Goal: Transaction & Acquisition: Purchase product/service

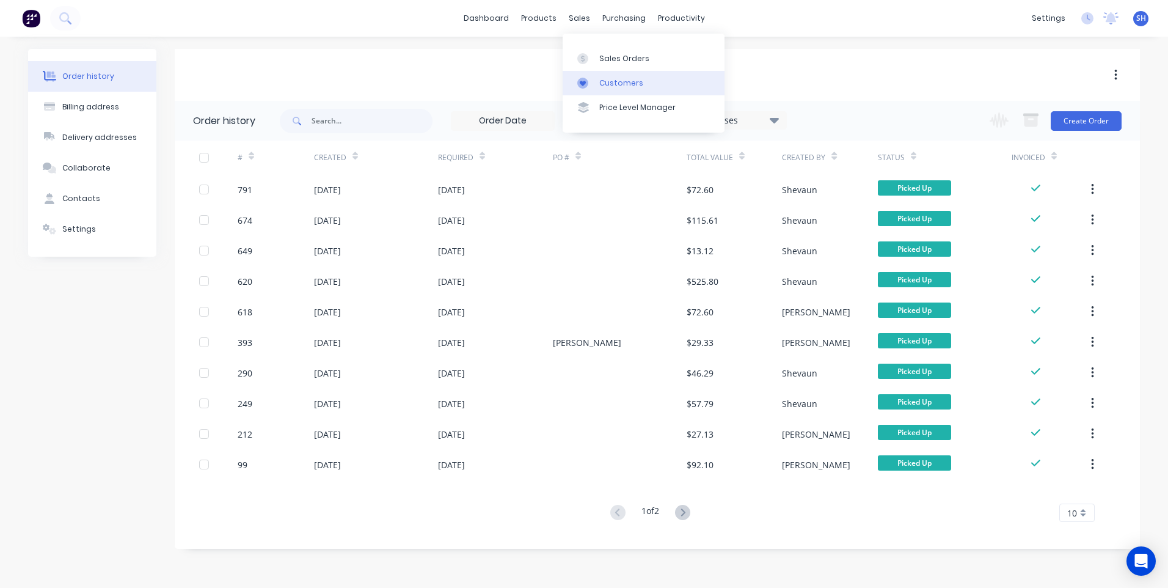
click at [624, 79] on div "Customers" at bounding box center [621, 83] width 44 height 11
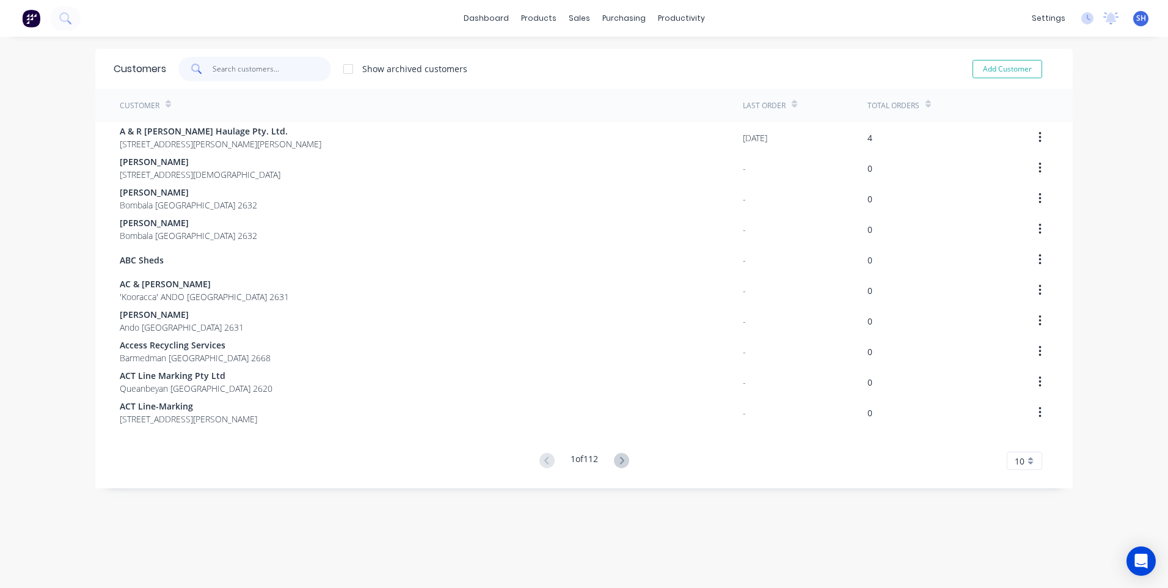
click at [223, 69] on input "text" at bounding box center [272, 69] width 119 height 24
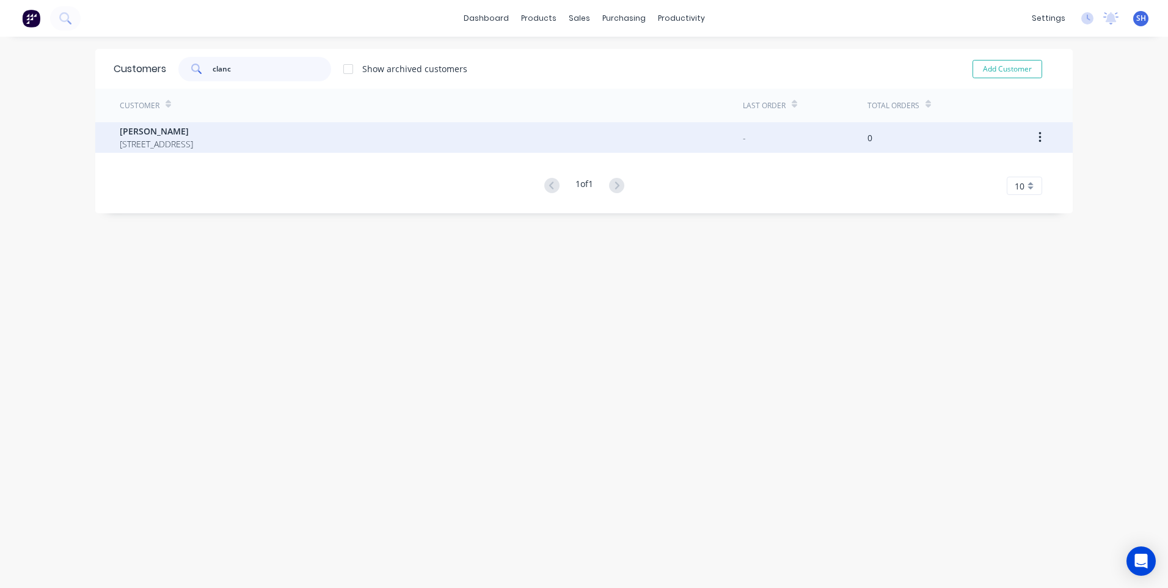
type input "clanc"
click at [155, 131] on span "Clancy Coman" at bounding box center [156, 131] width 73 height 13
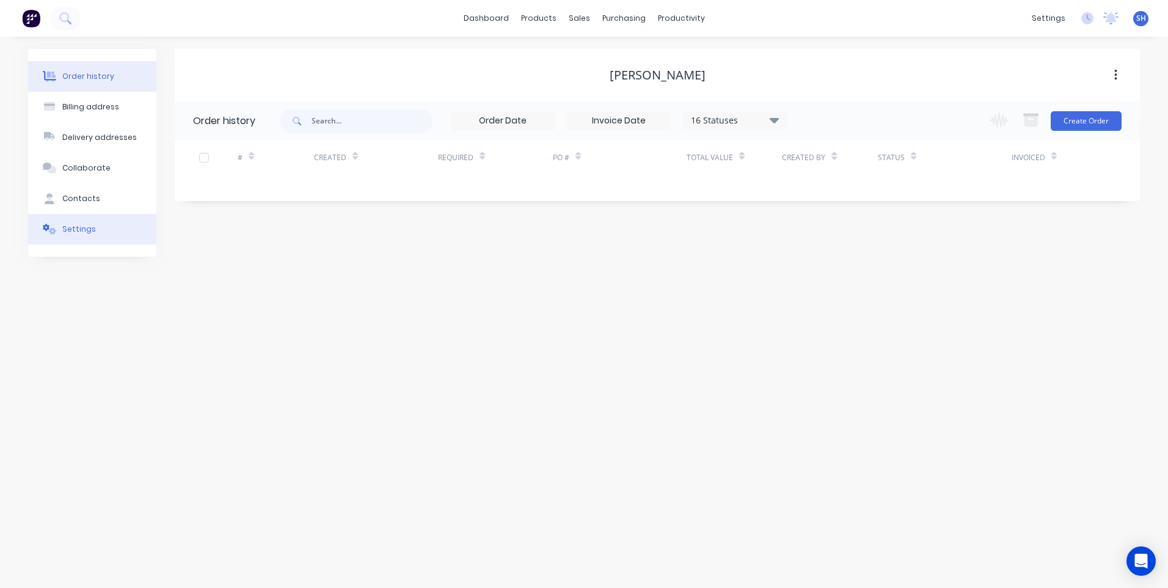
click at [74, 224] on div "Settings" at bounding box center [79, 229] width 34 height 11
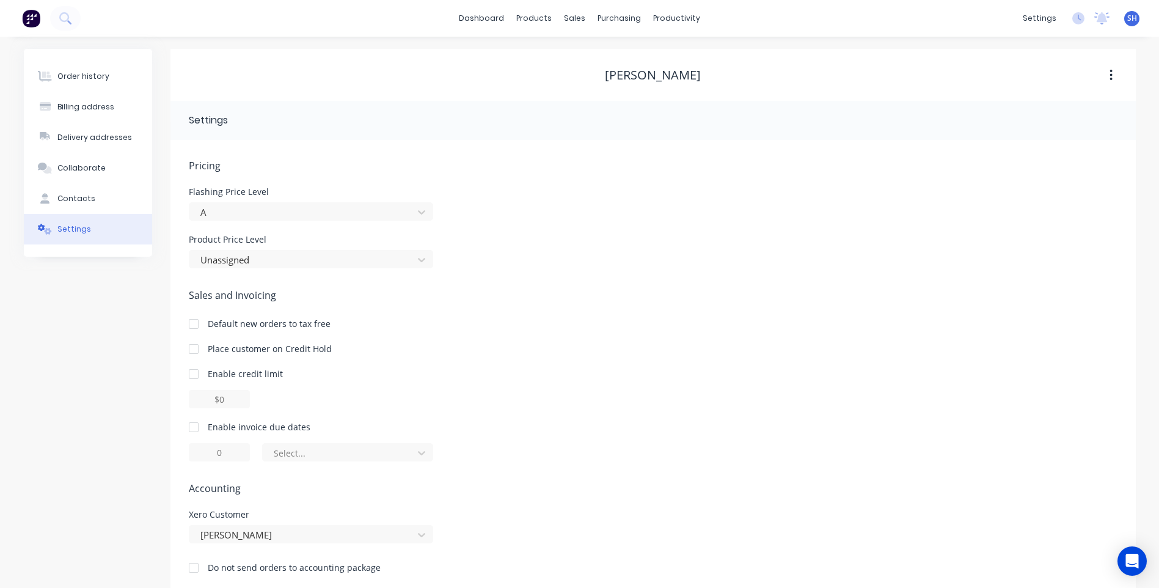
click at [195, 426] on div at bounding box center [193, 427] width 24 height 24
type input "1"
click at [220, 455] on input "1" at bounding box center [219, 452] width 61 height 18
type input "30"
click at [419, 451] on icon at bounding box center [421, 453] width 7 height 4
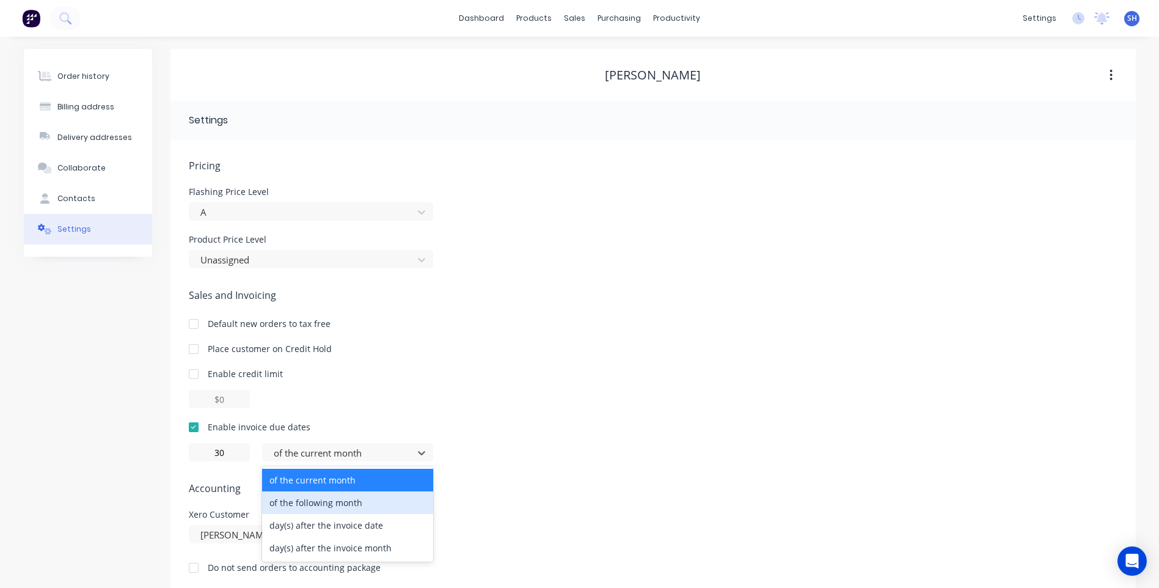
click at [346, 503] on div "of the following month" at bounding box center [347, 502] width 171 height 23
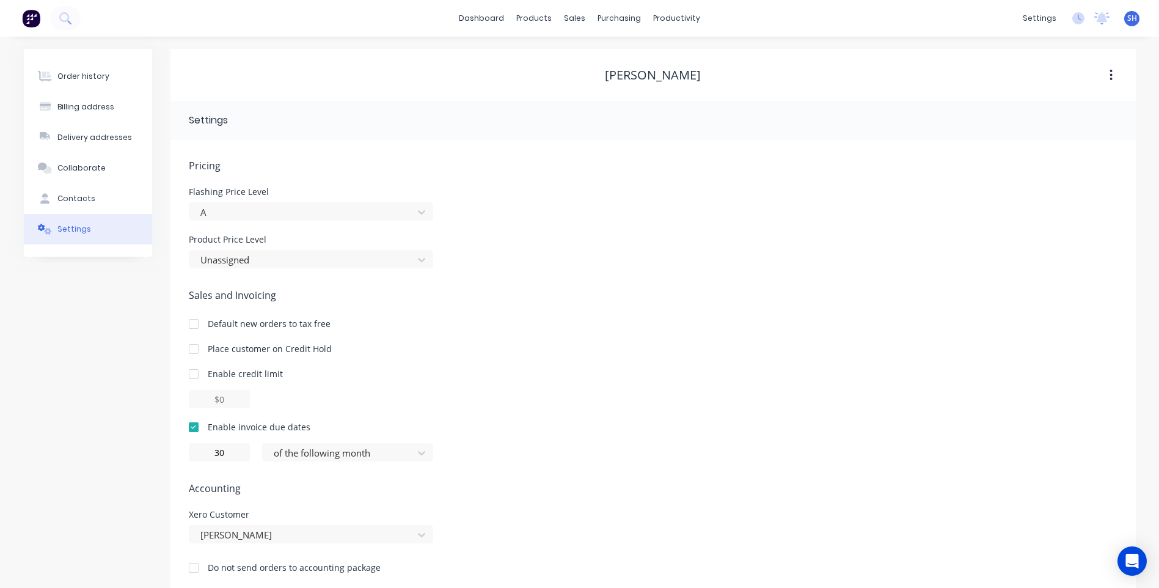
click at [464, 481] on span "Accounting" at bounding box center [653, 488] width 929 height 15
click at [79, 194] on div "Contacts" at bounding box center [76, 198] width 38 height 11
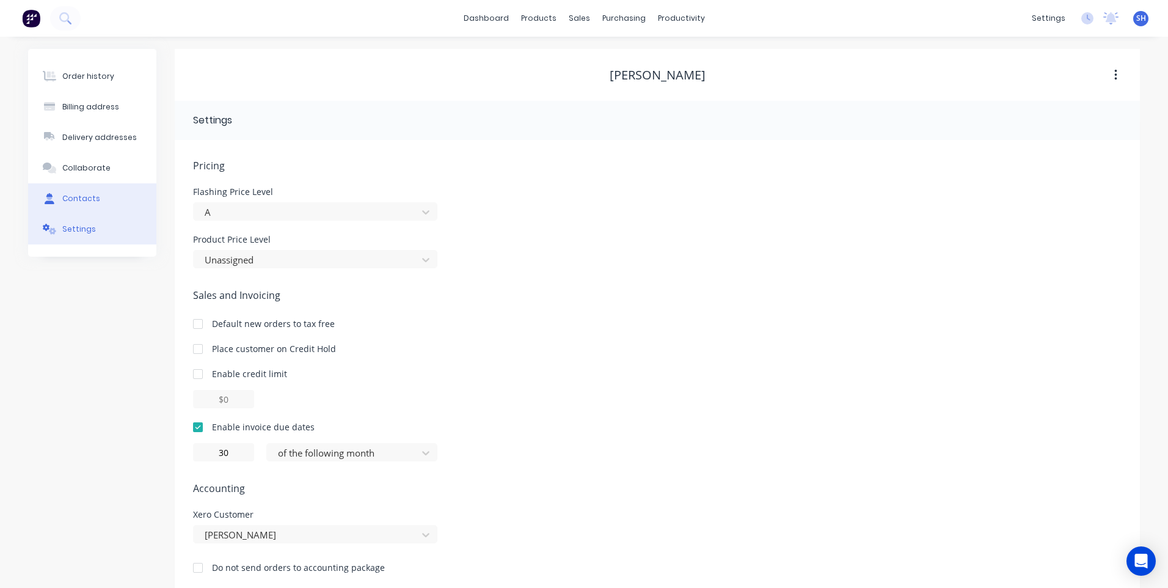
select select "AU"
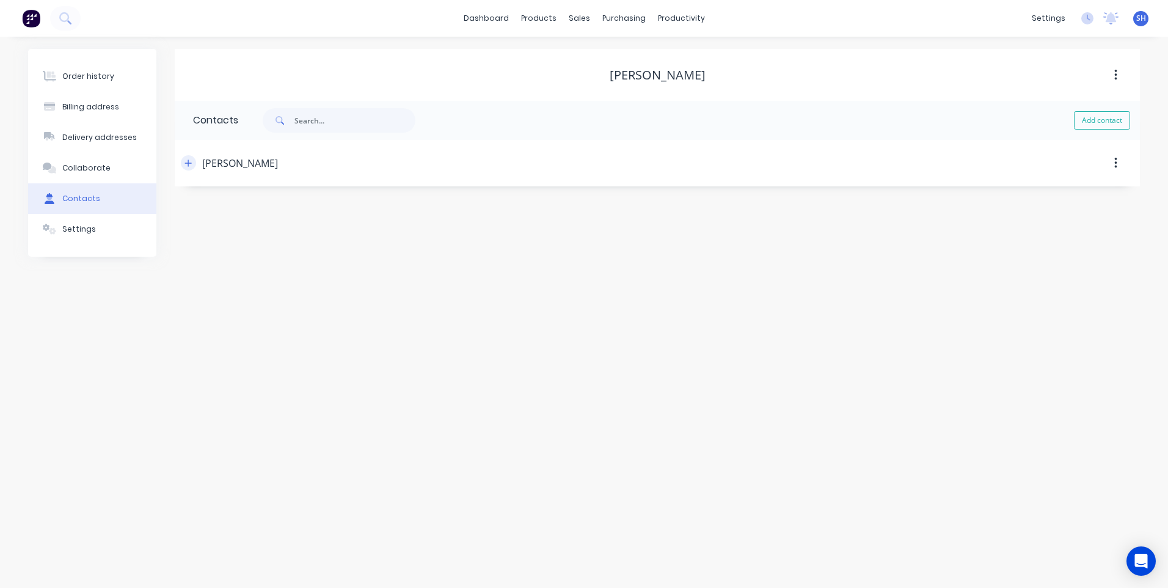
click at [189, 166] on icon "button" at bounding box center [187, 163] width 7 height 9
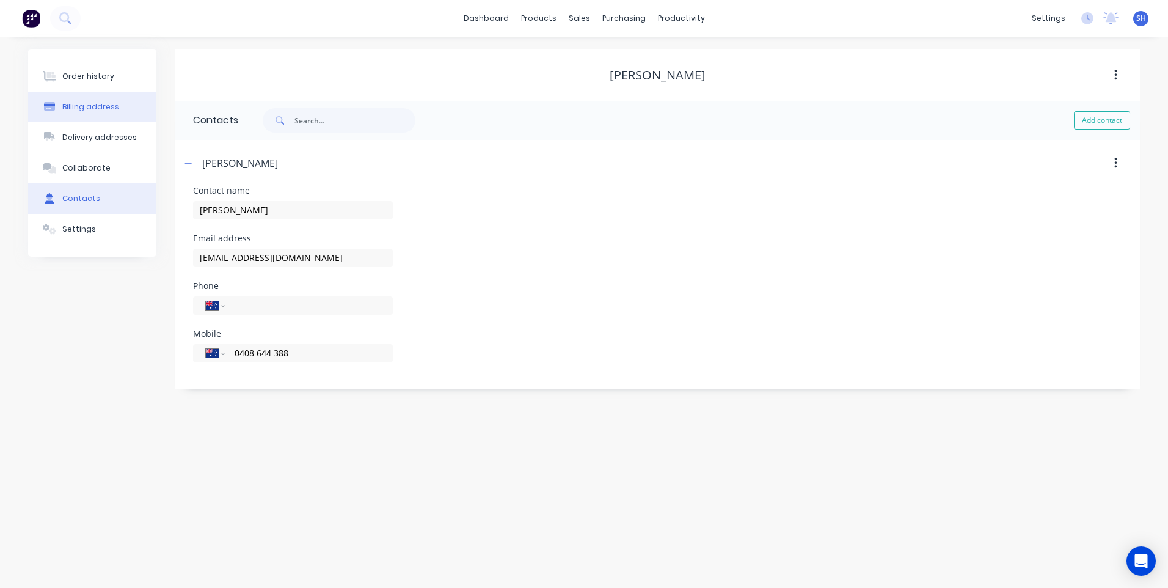
click at [86, 106] on div "Billing address" at bounding box center [90, 106] width 57 height 11
select select "AU"
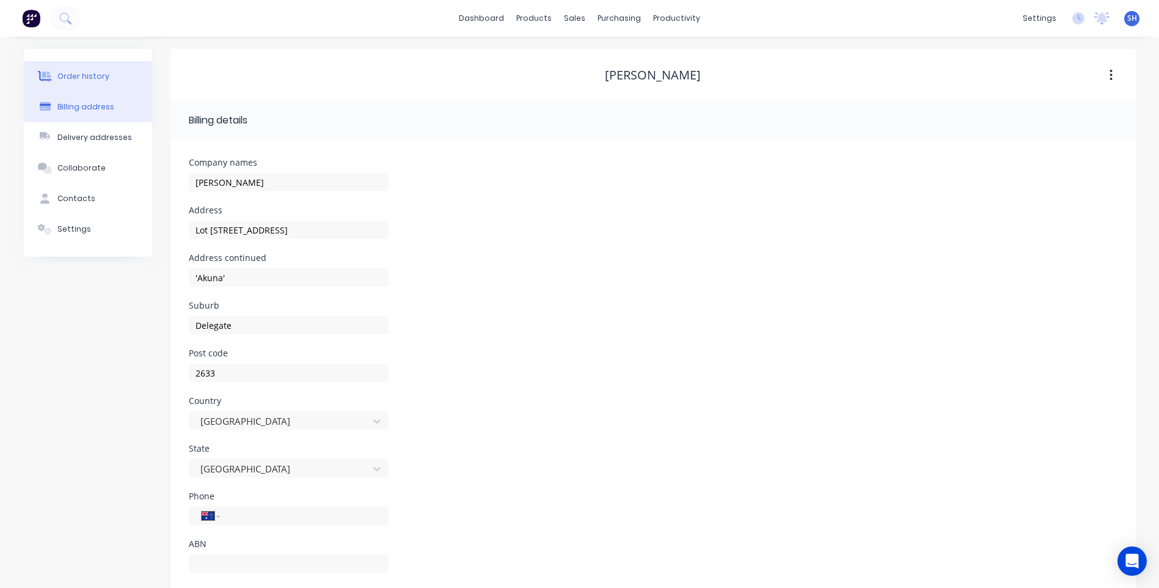
click at [75, 70] on button "Order history" at bounding box center [88, 76] width 128 height 31
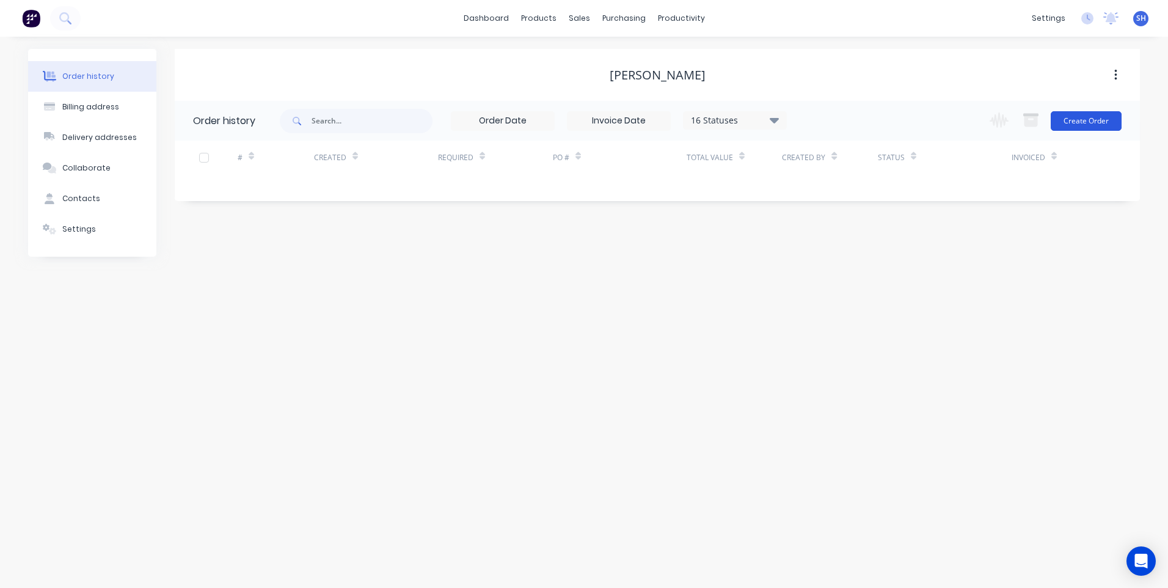
click at [1092, 123] on button "Create Order" at bounding box center [1086, 121] width 71 height 20
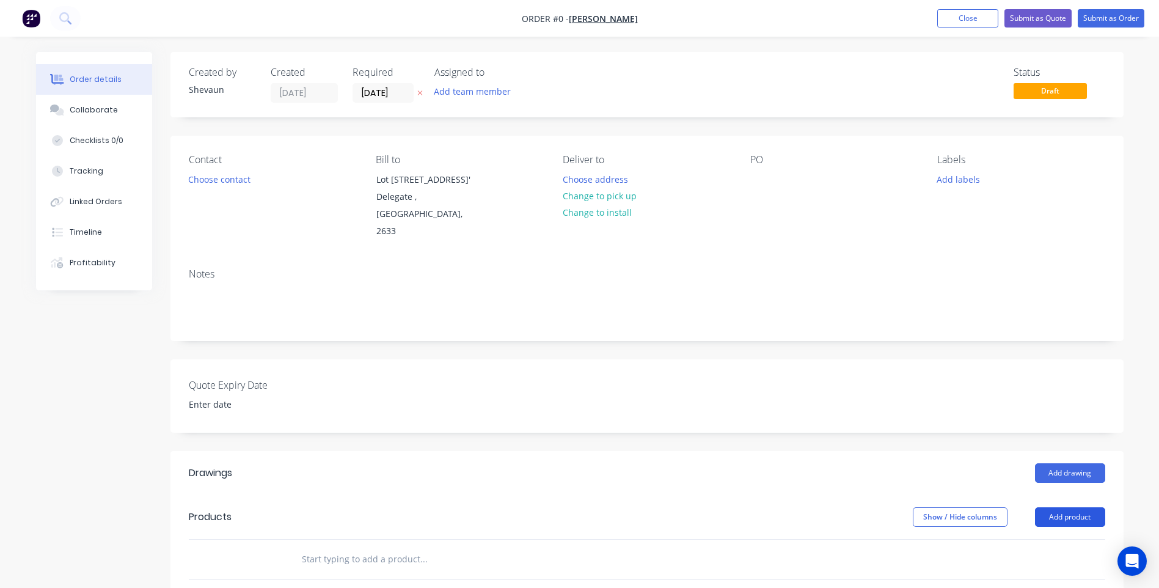
click at [1080, 516] on button "Add product" at bounding box center [1070, 517] width 70 height 20
click at [1051, 544] on div "Product catalogue" at bounding box center [1047, 548] width 94 height 18
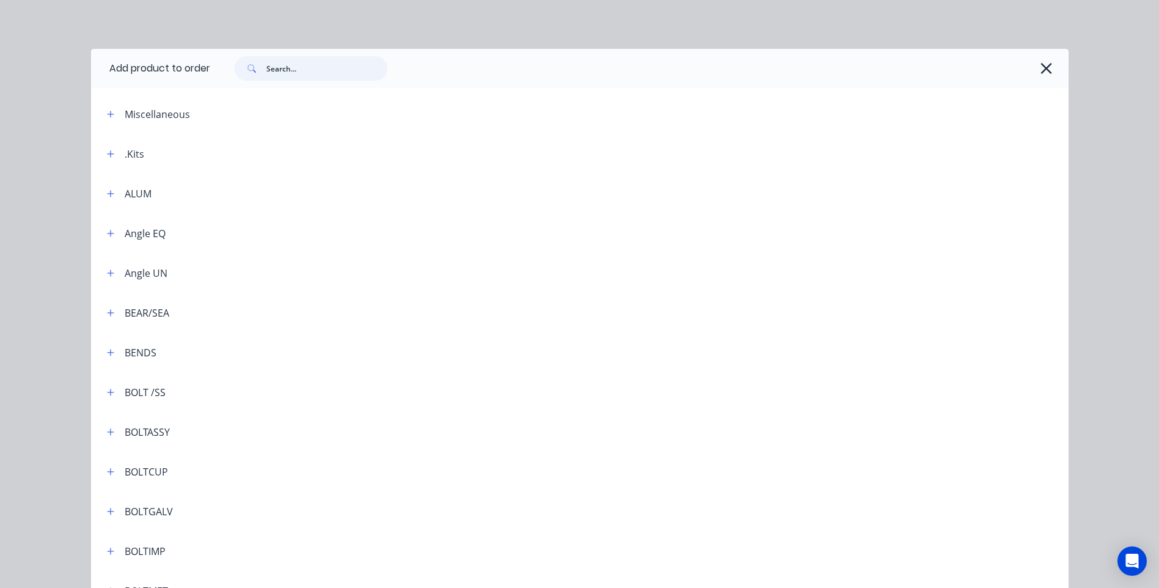
click at [275, 64] on input "text" at bounding box center [326, 68] width 121 height 24
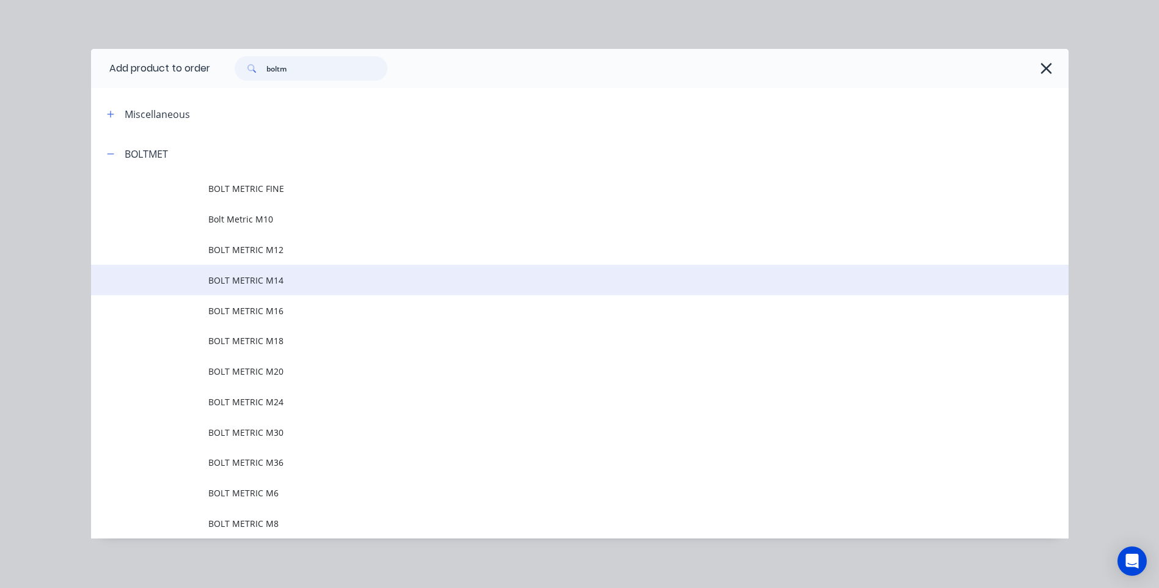
type input "boltm"
click at [241, 274] on span "BOLT METRIC M14" at bounding box center [552, 280] width 688 height 13
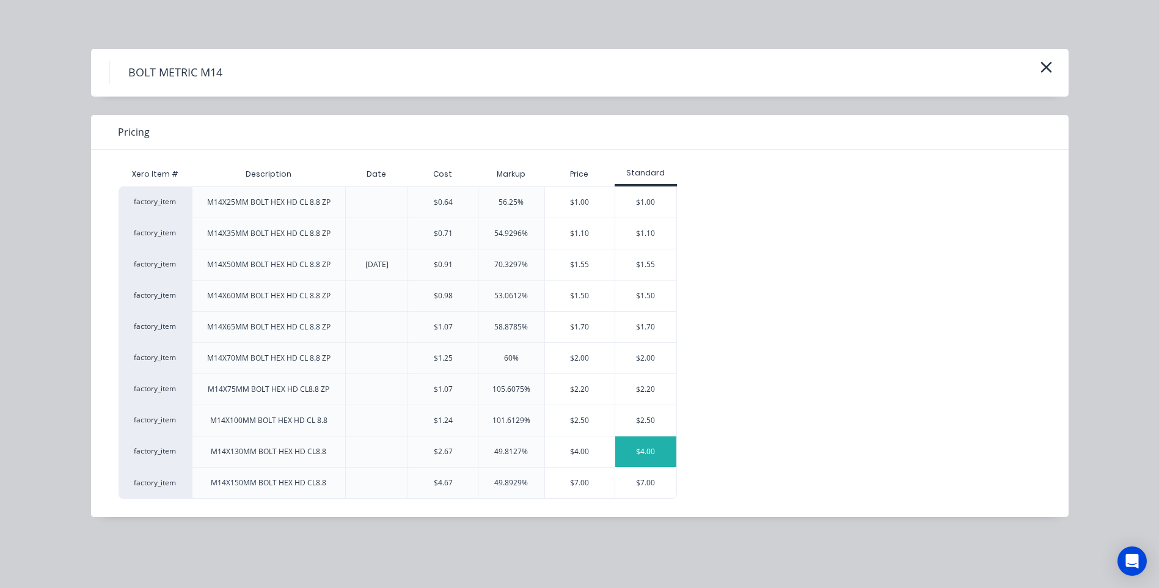
click at [650, 450] on div "$4.00" at bounding box center [645, 451] width 61 height 31
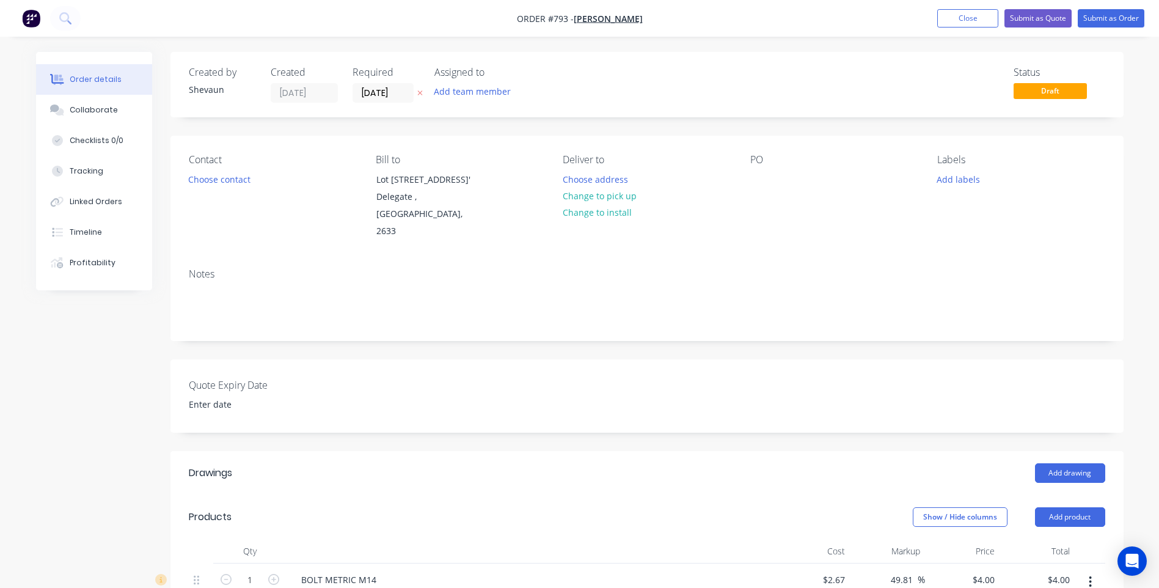
scroll to position [183, 0]
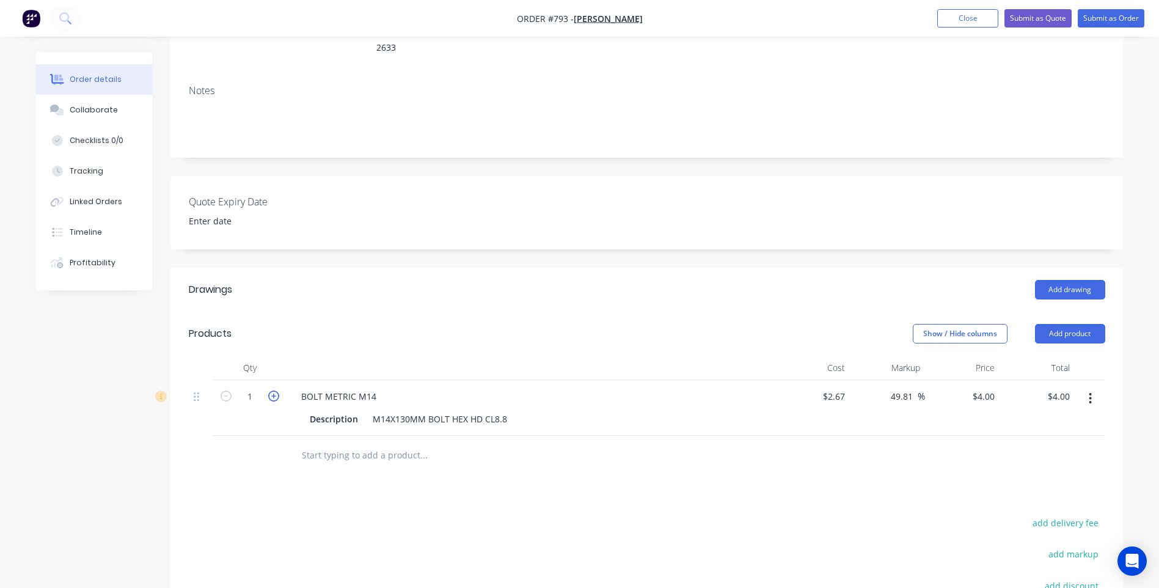
click at [273, 398] on icon "button" at bounding box center [273, 395] width 11 height 11
type input "2"
type input "$8.00"
click at [1070, 335] on button "Add product" at bounding box center [1070, 334] width 70 height 20
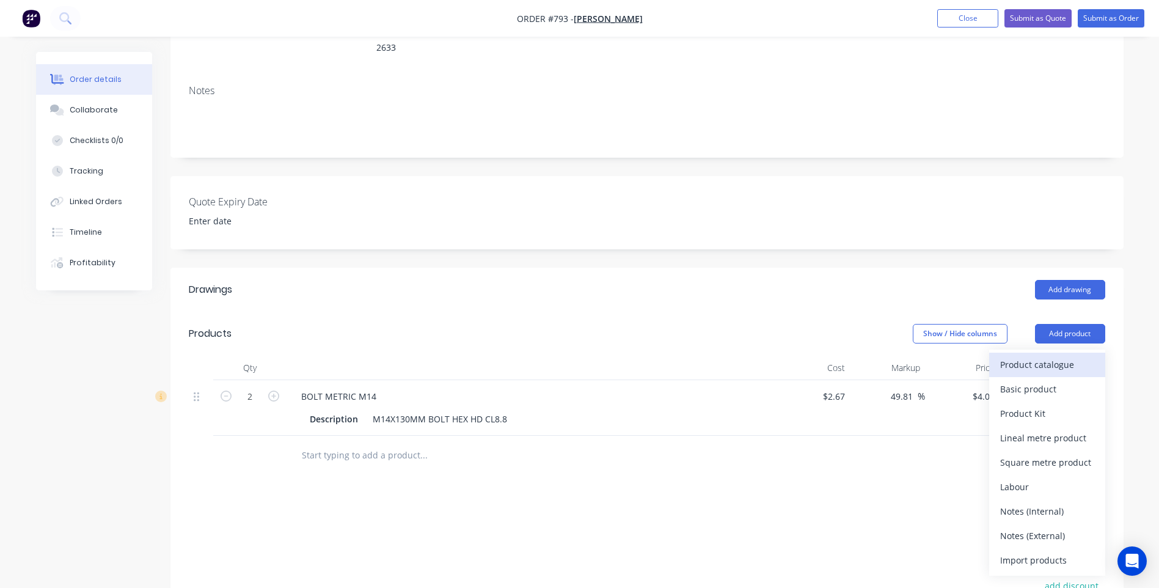
click at [1043, 359] on div "Product catalogue" at bounding box center [1047, 365] width 94 height 18
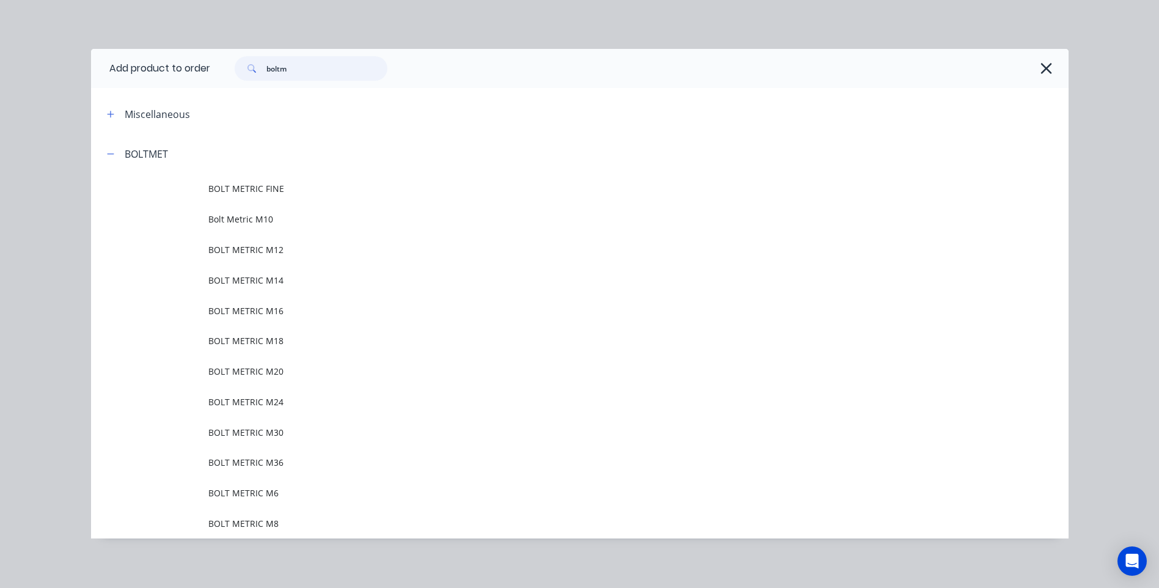
drag, startPoint x: 301, startPoint y: 63, endPoint x: 223, endPoint y: 66, distance: 78.3
click at [223, 66] on div "boltm" at bounding box center [304, 68] width 165 height 24
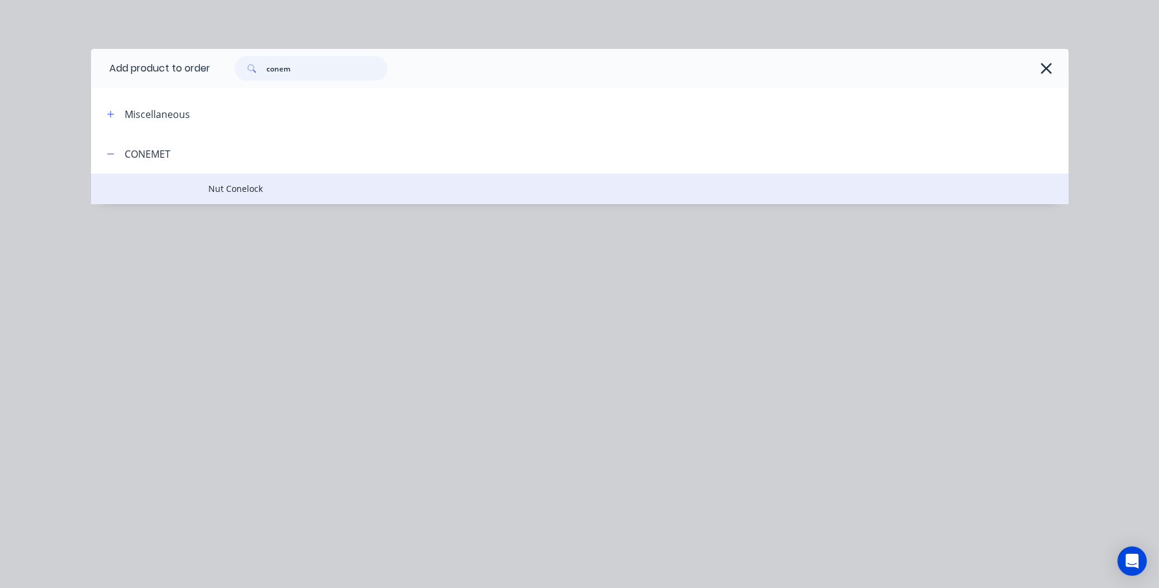
type input "conem"
click at [246, 191] on span "Nut Conelock" at bounding box center [552, 188] width 688 height 13
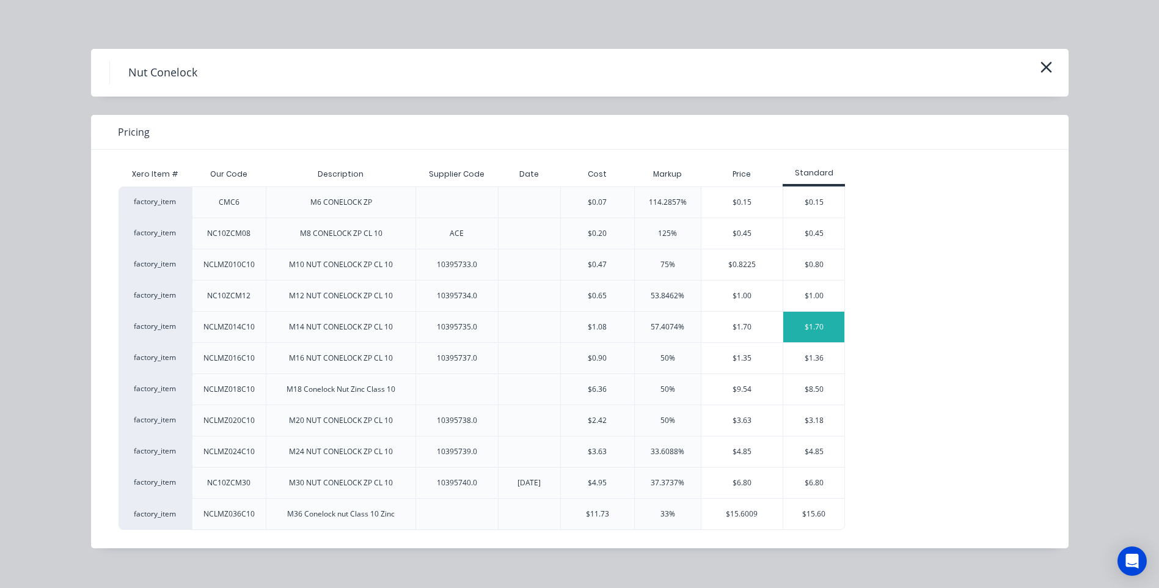
click at [811, 323] on div "$1.70" at bounding box center [813, 327] width 61 height 31
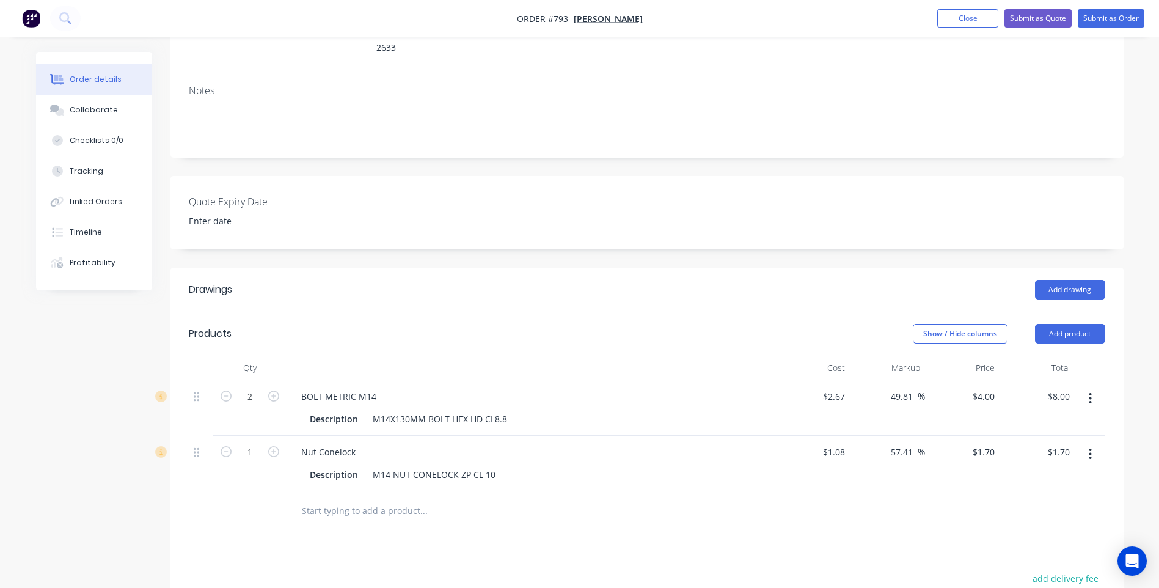
click at [1092, 451] on button "button" at bounding box center [1090, 454] width 29 height 22
click at [1021, 552] on div "Delete" at bounding box center [1047, 559] width 94 height 18
click at [1087, 331] on button "Add product" at bounding box center [1070, 334] width 70 height 20
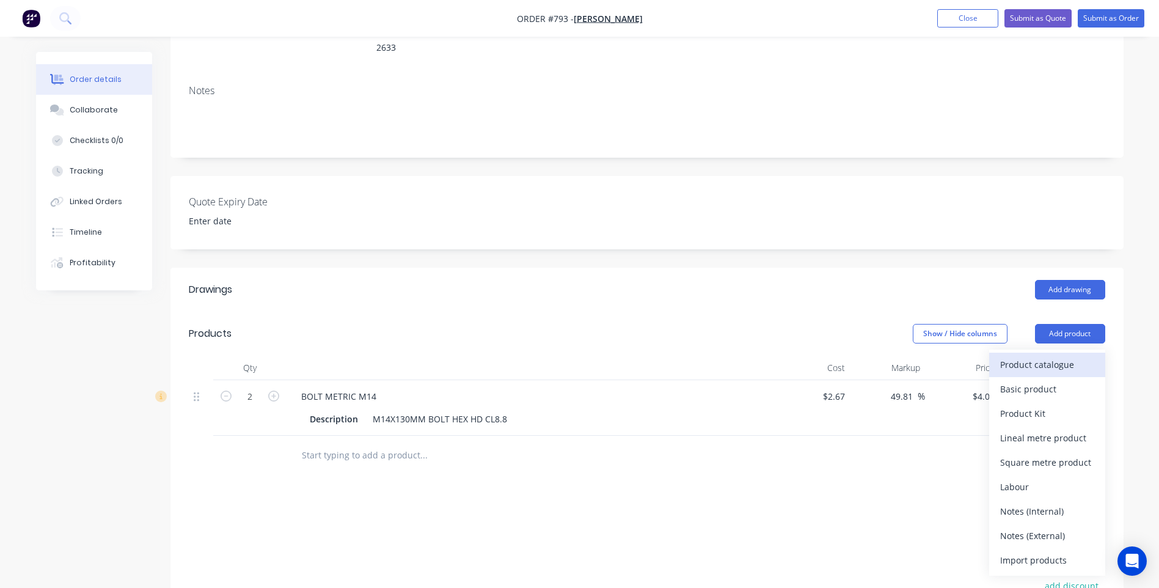
click at [1043, 356] on div "Product catalogue" at bounding box center [1047, 365] width 94 height 18
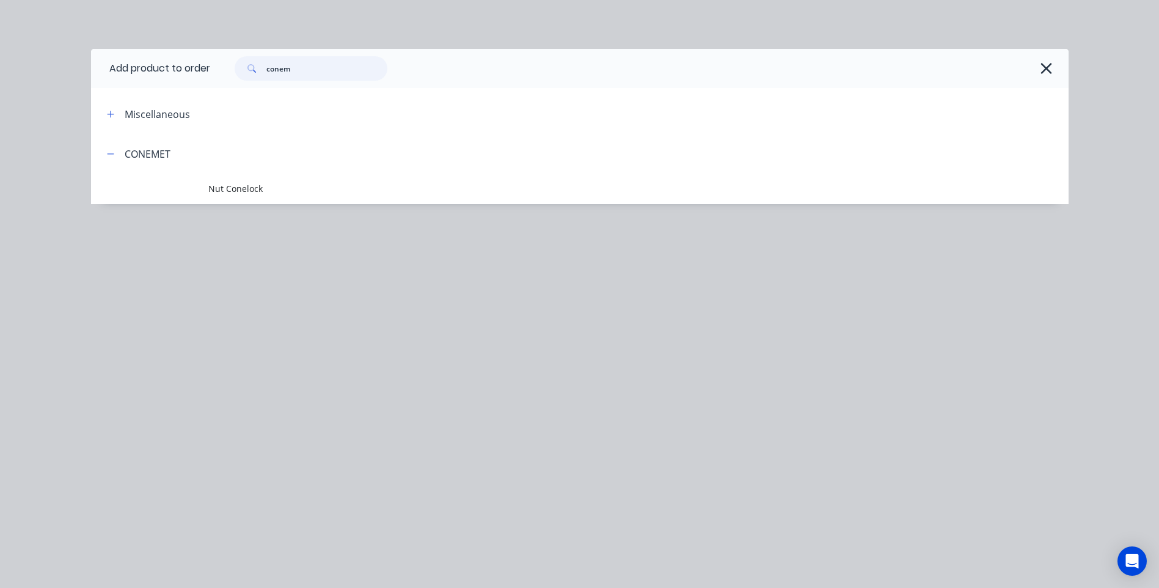
drag, startPoint x: 305, startPoint y: 71, endPoint x: 199, endPoint y: 60, distance: 107.4
click at [199, 60] on header "Add product to order conem" at bounding box center [579, 68] width 977 height 39
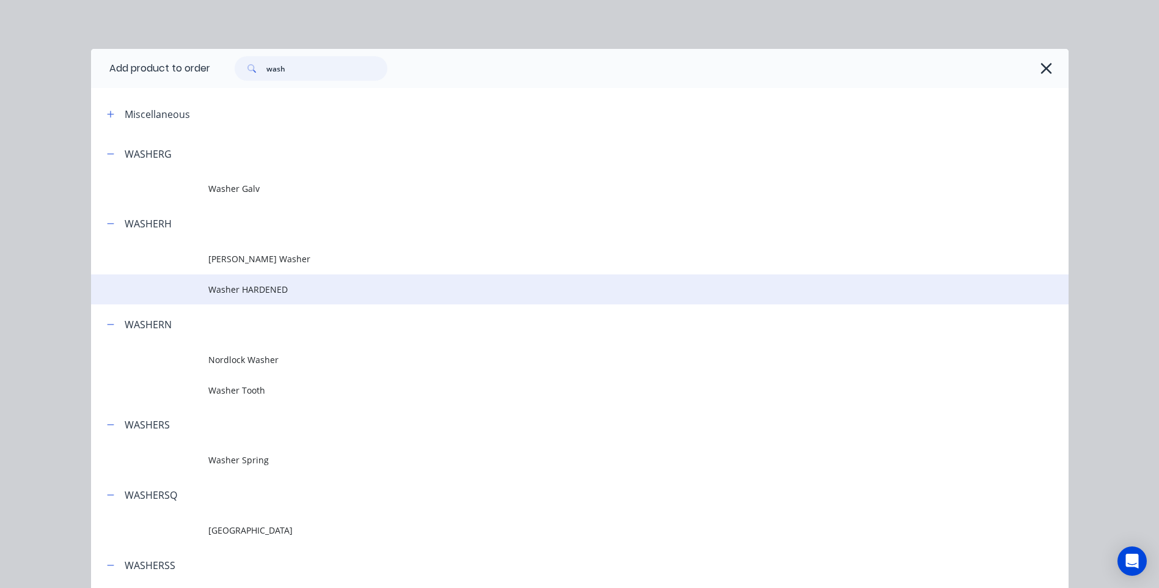
type input "wash"
click at [250, 292] on span "Washer HARDENED" at bounding box center [552, 289] width 688 height 13
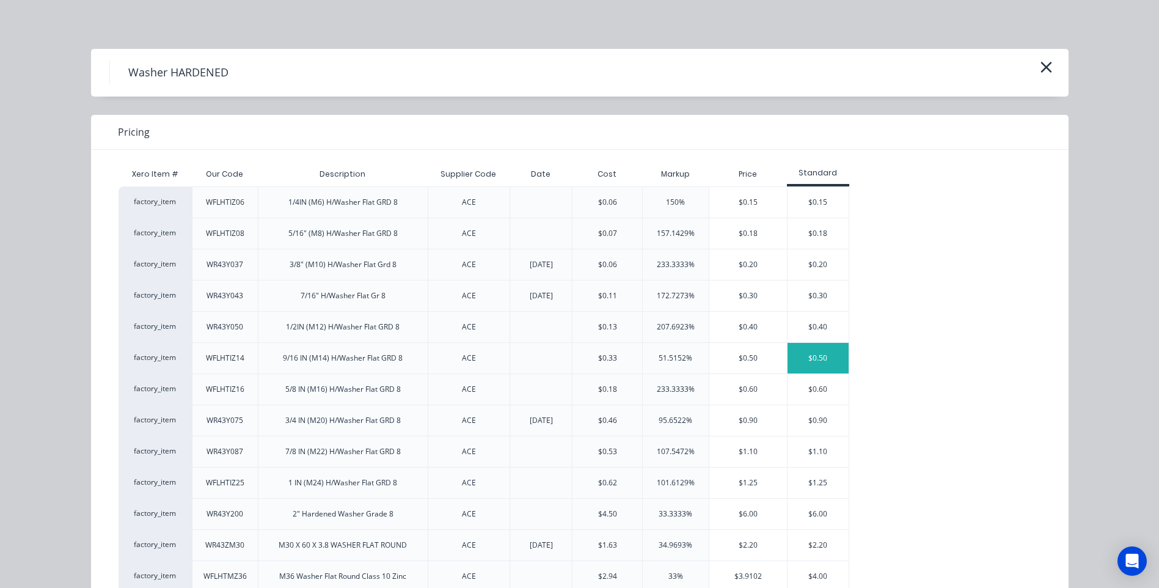
click at [809, 352] on div "$0.50" at bounding box center [817, 358] width 61 height 31
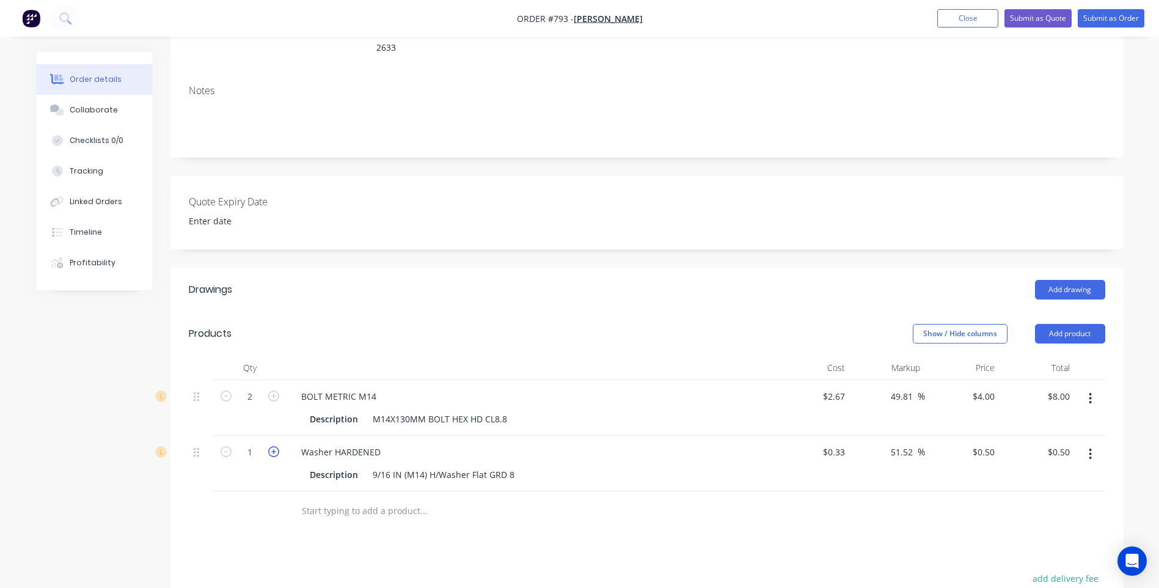
click at [269, 448] on icon "button" at bounding box center [273, 451] width 11 height 11
type input "2"
type input "$1.00"
click at [310, 533] on div "Drawings Add drawing Products Show / Hide columns Add product Qty Cost Markup P…" at bounding box center [646, 546] width 953 height 557
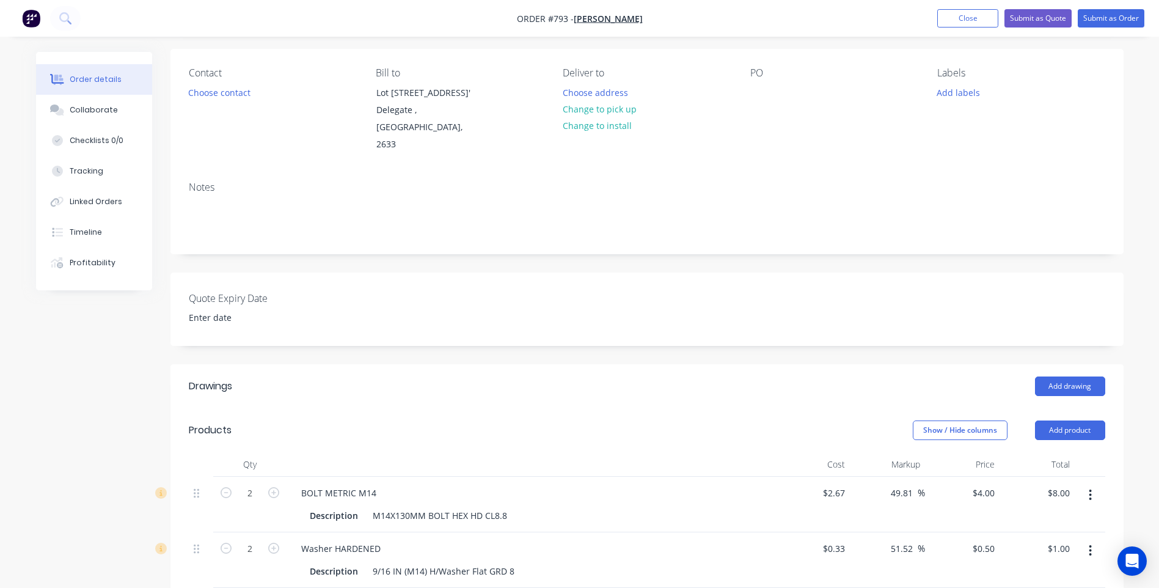
scroll to position [0, 0]
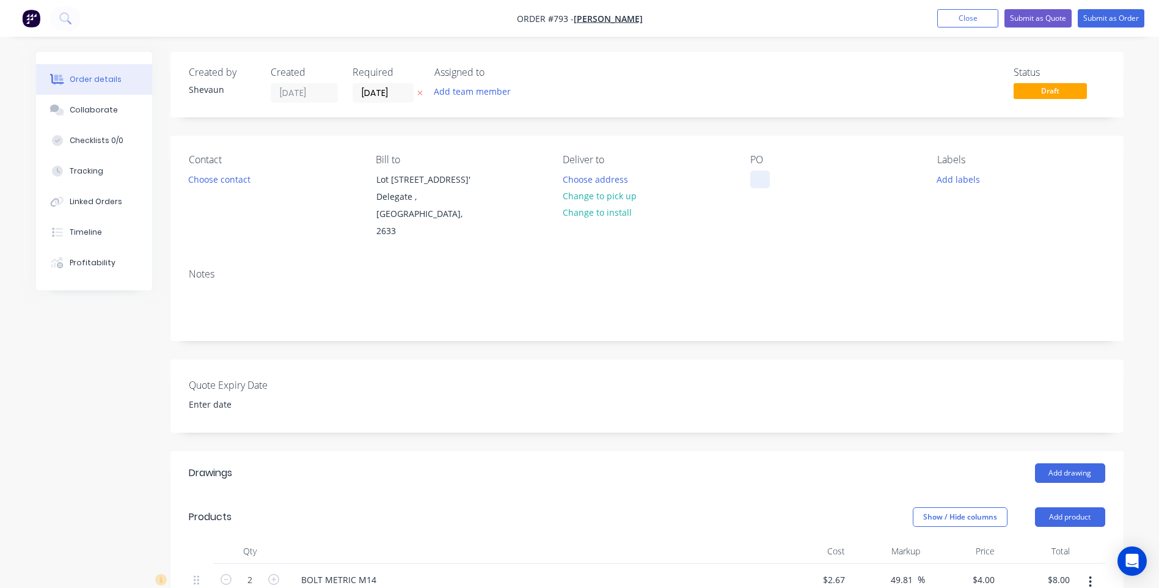
click at [762, 174] on div at bounding box center [760, 179] width 20 height 18
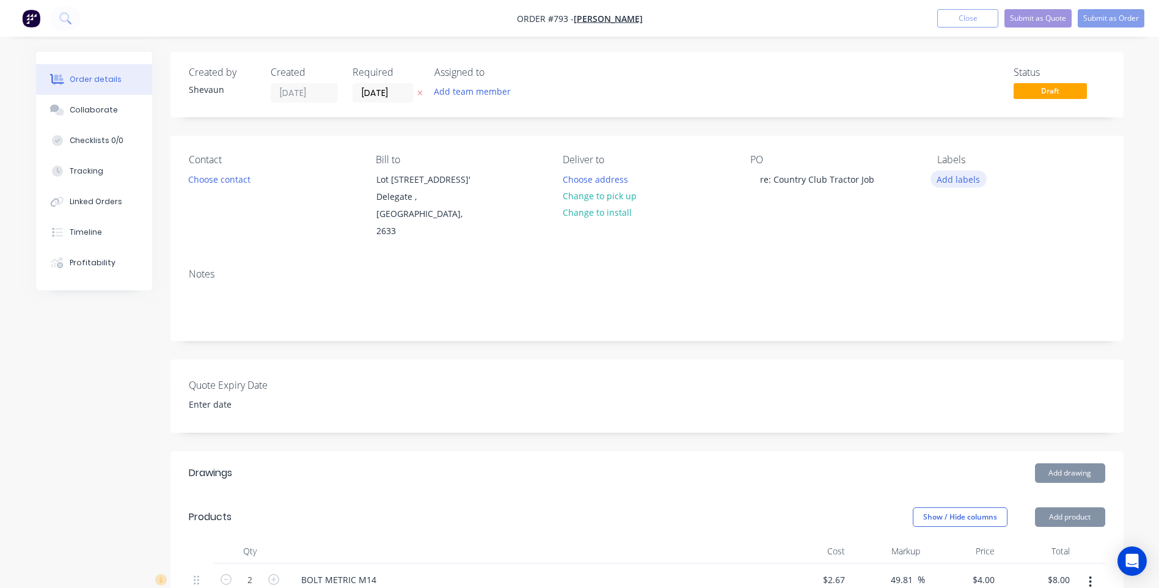
click at [960, 180] on button "Add labels" at bounding box center [958, 178] width 56 height 16
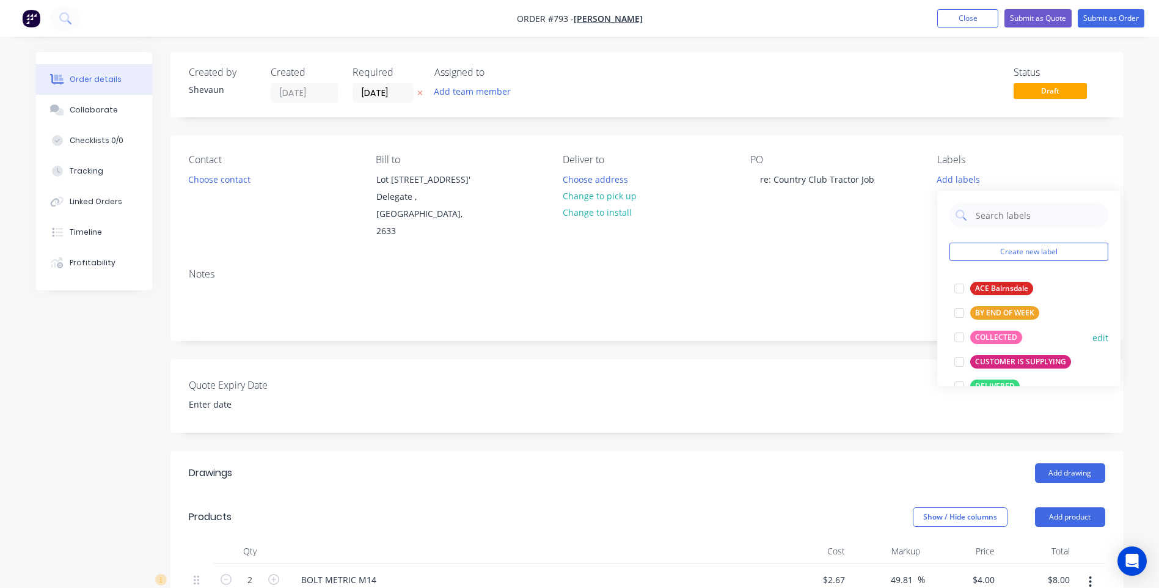
click at [996, 333] on div "COLLECTED" at bounding box center [996, 337] width 52 height 13
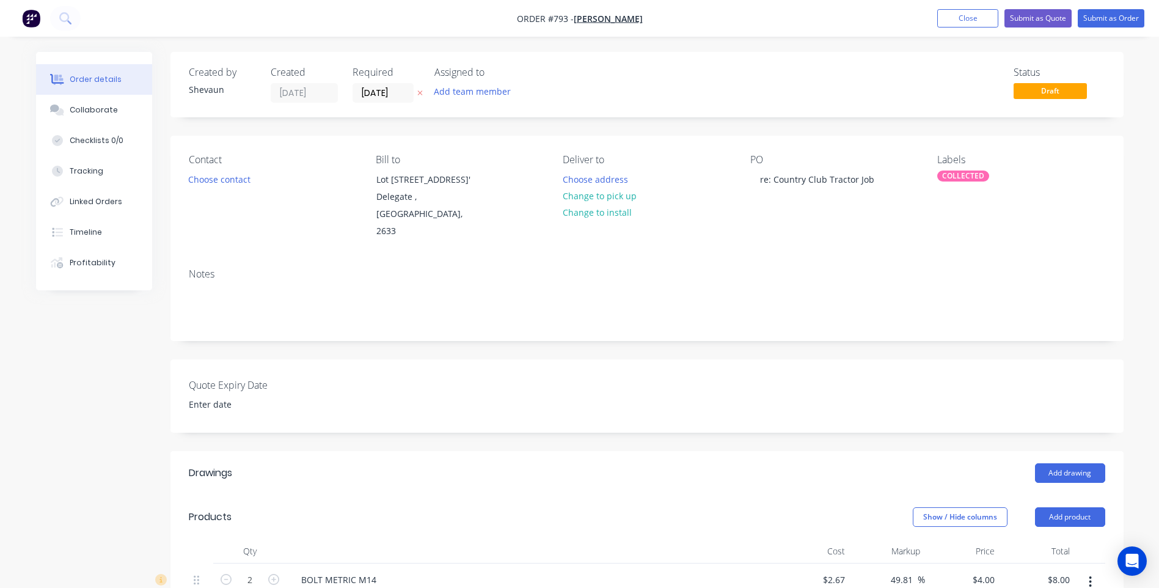
drag, startPoint x: 855, startPoint y: 261, endPoint x: 582, endPoint y: 199, distance: 280.7
click at [854, 261] on div "Notes" at bounding box center [646, 299] width 953 height 82
click at [590, 190] on button "Change to pick up" at bounding box center [599, 196] width 87 height 16
click at [680, 251] on div "Contact Choose contact Bill to Lot 110 Bargry Road 'Akuna' Delegate , New South…" at bounding box center [646, 197] width 953 height 123
click at [1105, 18] on button "Submit as Order" at bounding box center [1111, 18] width 67 height 18
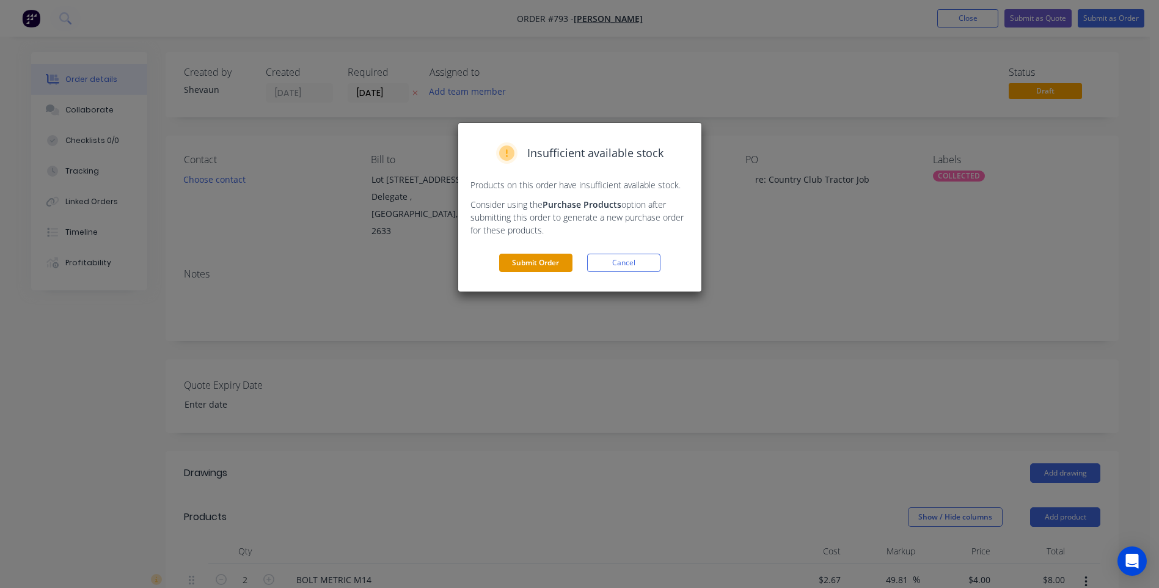
click at [535, 263] on button "Submit Order" at bounding box center [535, 263] width 73 height 18
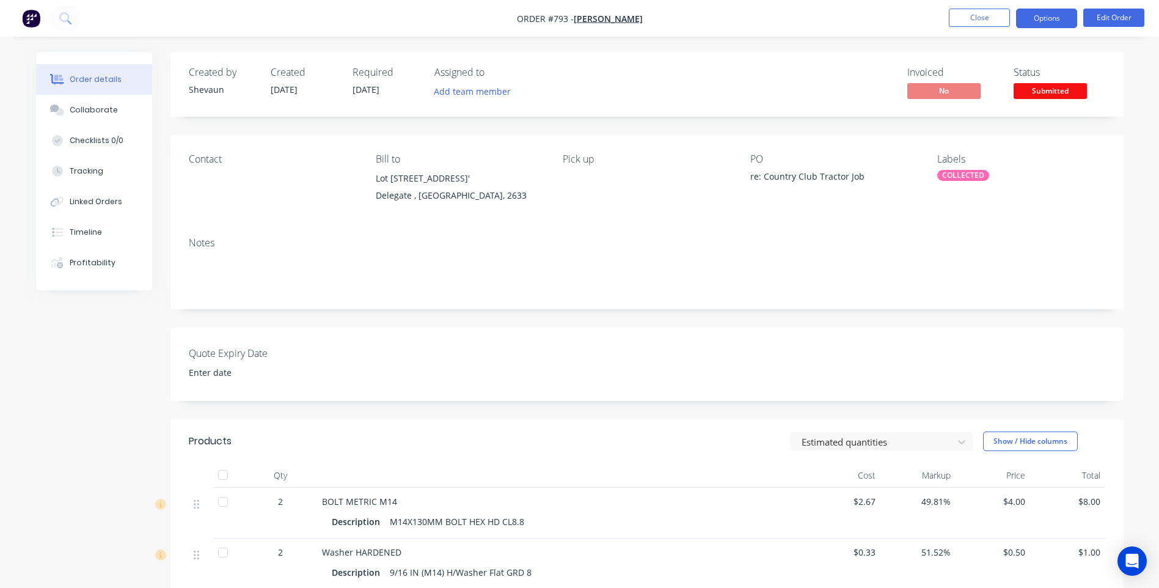
click at [1045, 19] on button "Options" at bounding box center [1046, 19] width 61 height 20
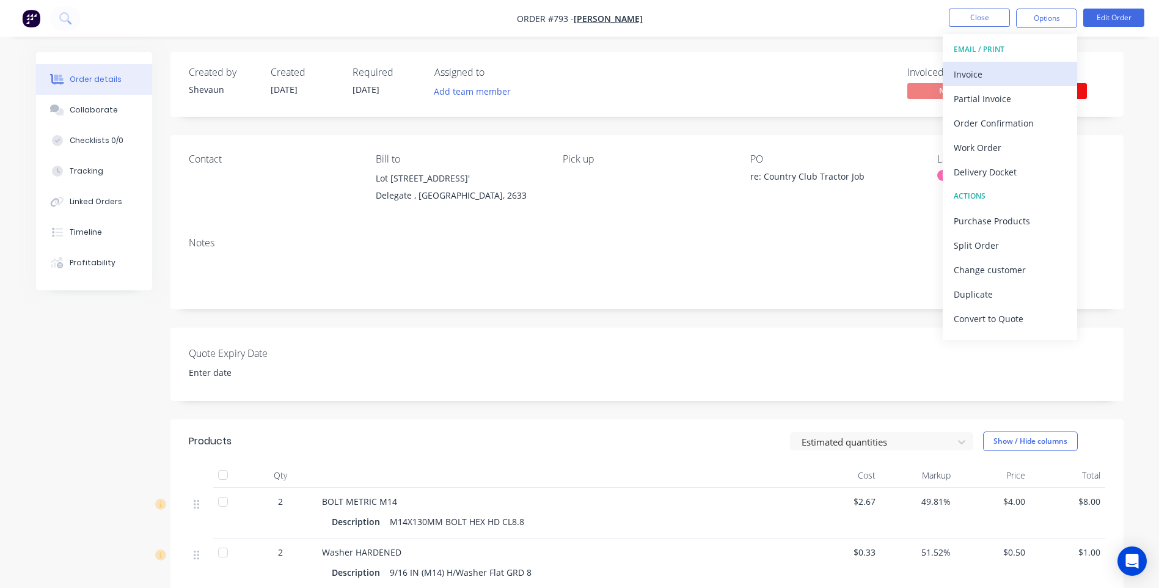
click at [983, 71] on div "Invoice" at bounding box center [1010, 74] width 112 height 18
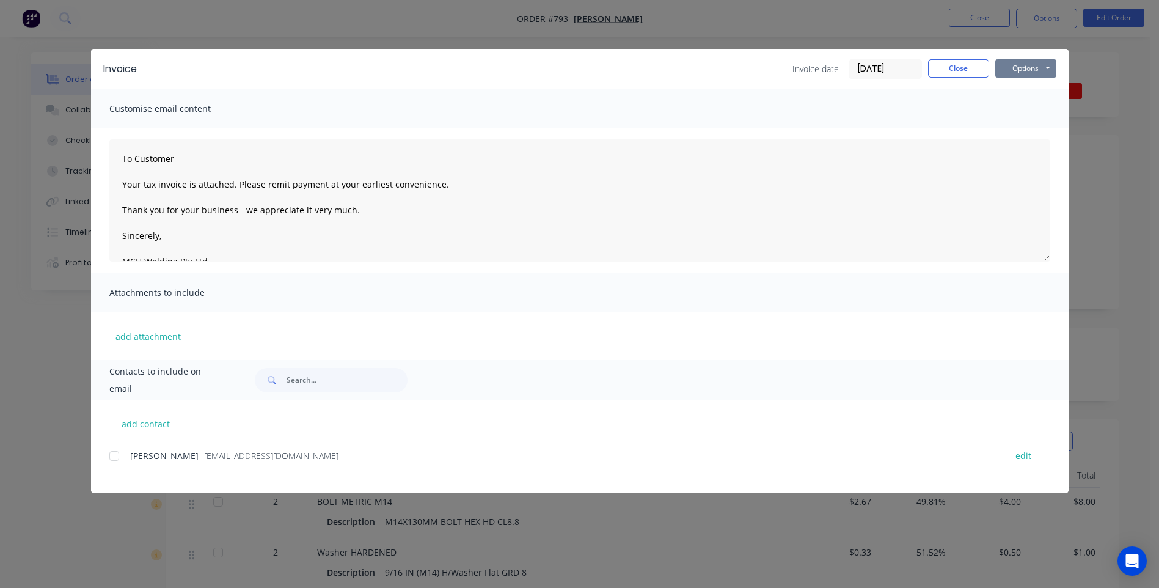
click at [1028, 71] on button "Options" at bounding box center [1025, 68] width 61 height 18
click at [1030, 128] on button "Email" at bounding box center [1034, 130] width 78 height 20
click at [1025, 71] on button "Options" at bounding box center [1025, 68] width 61 height 18
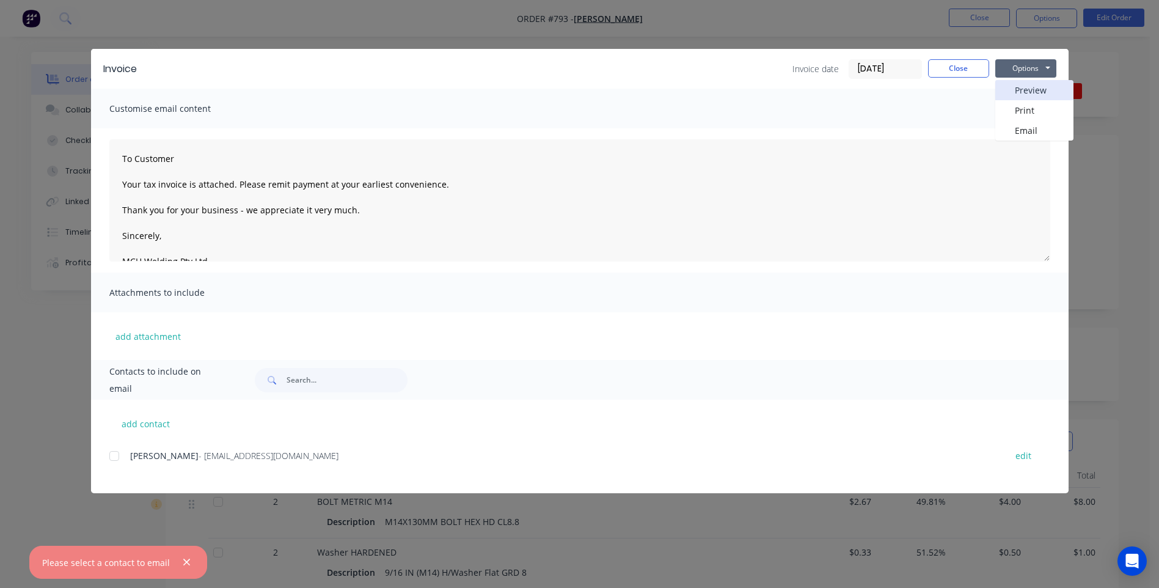
click at [1029, 82] on button "Preview" at bounding box center [1034, 90] width 78 height 20
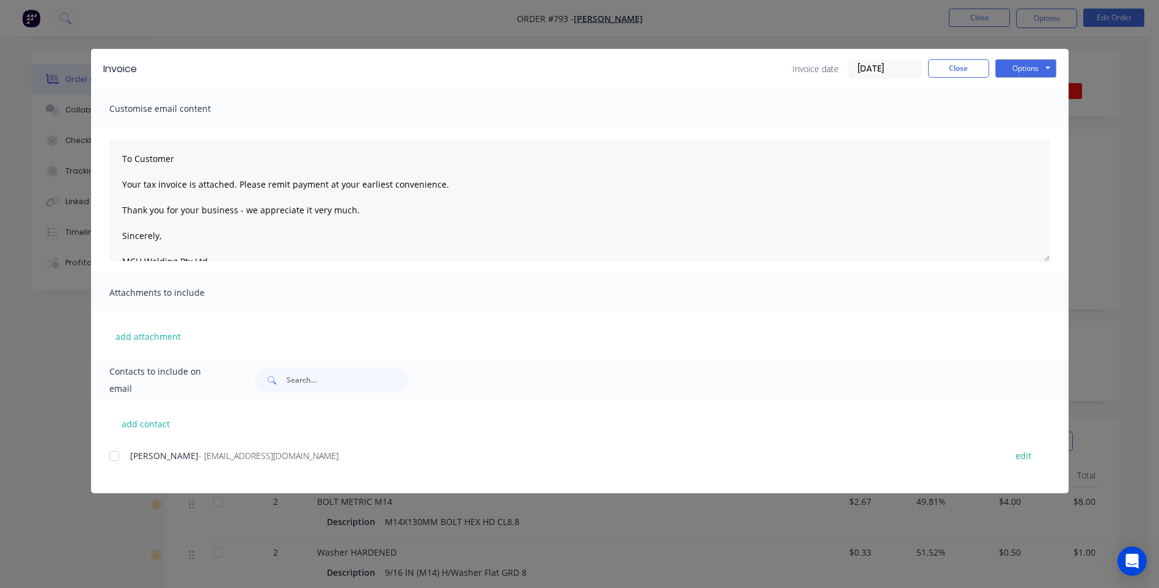
click at [115, 456] on div at bounding box center [114, 456] width 24 height 24
click at [1029, 66] on button "Options" at bounding box center [1025, 68] width 61 height 18
click at [1021, 126] on button "Email" at bounding box center [1034, 130] width 78 height 20
click at [965, 64] on button "Close" at bounding box center [958, 68] width 61 height 18
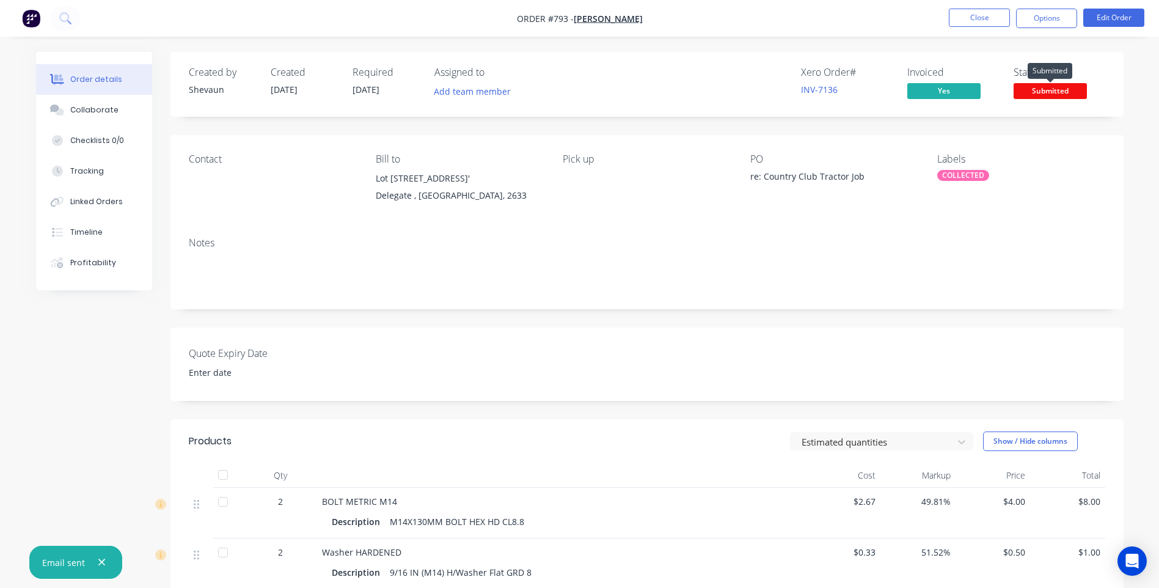
click at [1031, 87] on span "Submitted" at bounding box center [1050, 90] width 73 height 15
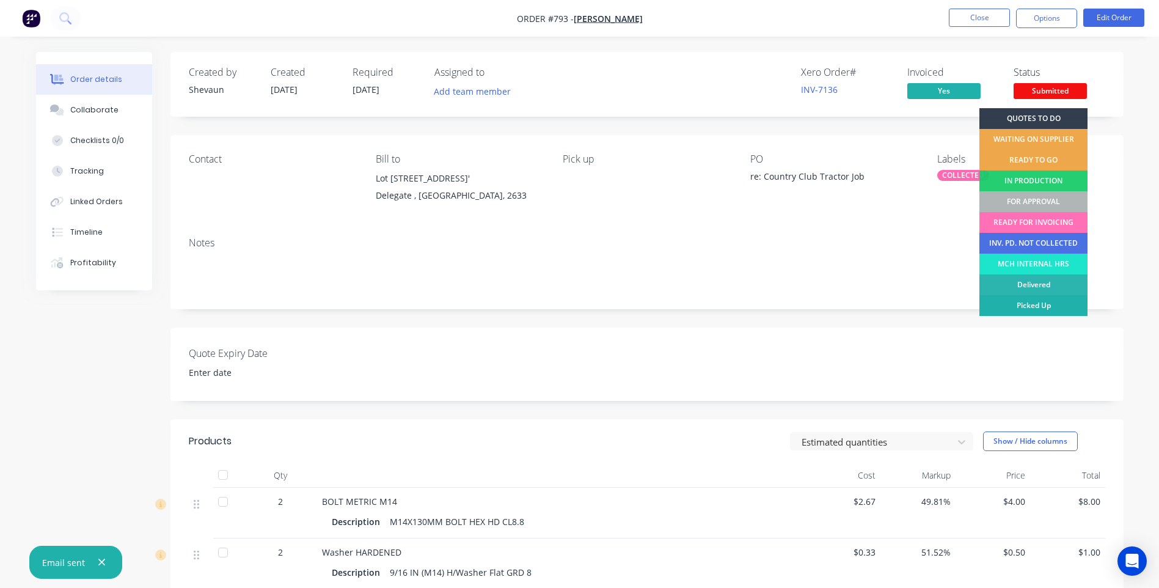
click at [1065, 302] on div "Picked Up" at bounding box center [1033, 305] width 108 height 21
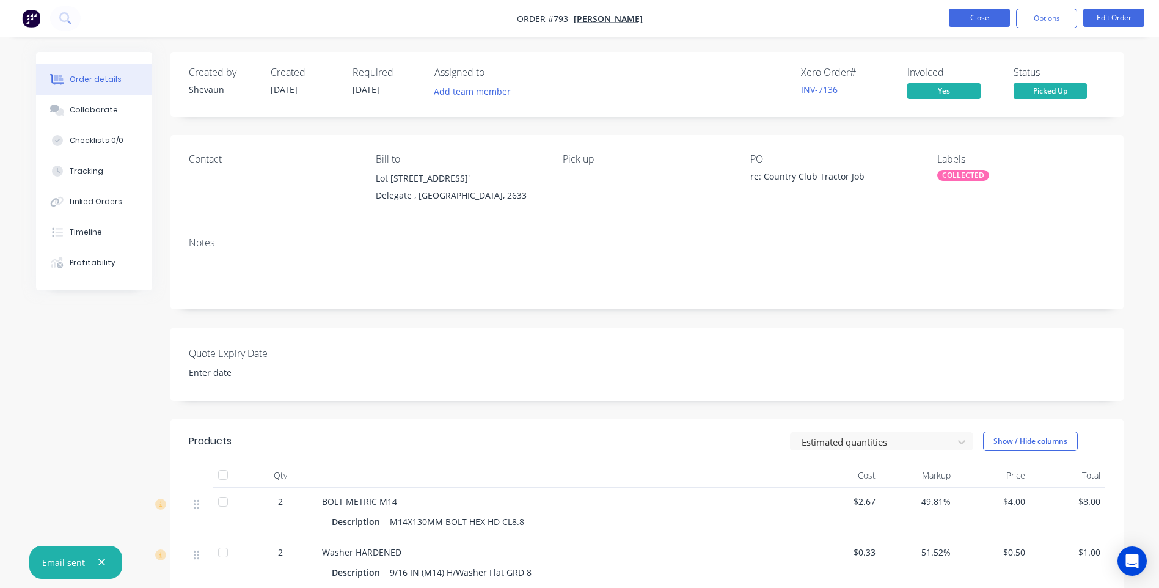
click at [979, 22] on button "Close" at bounding box center [979, 18] width 61 height 18
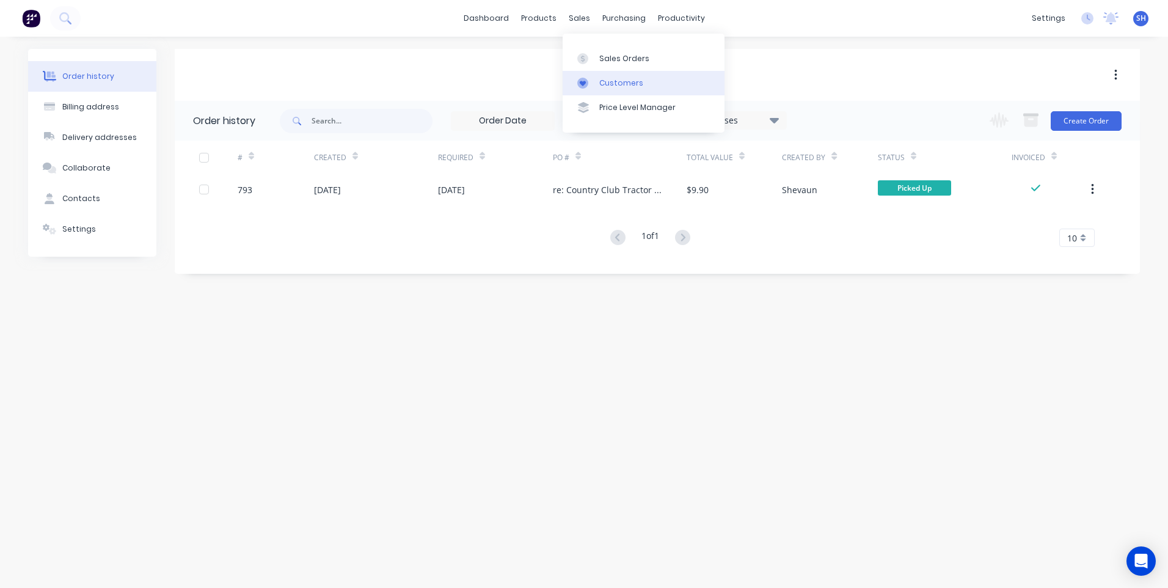
click at [613, 74] on link "Customers" at bounding box center [644, 83] width 162 height 24
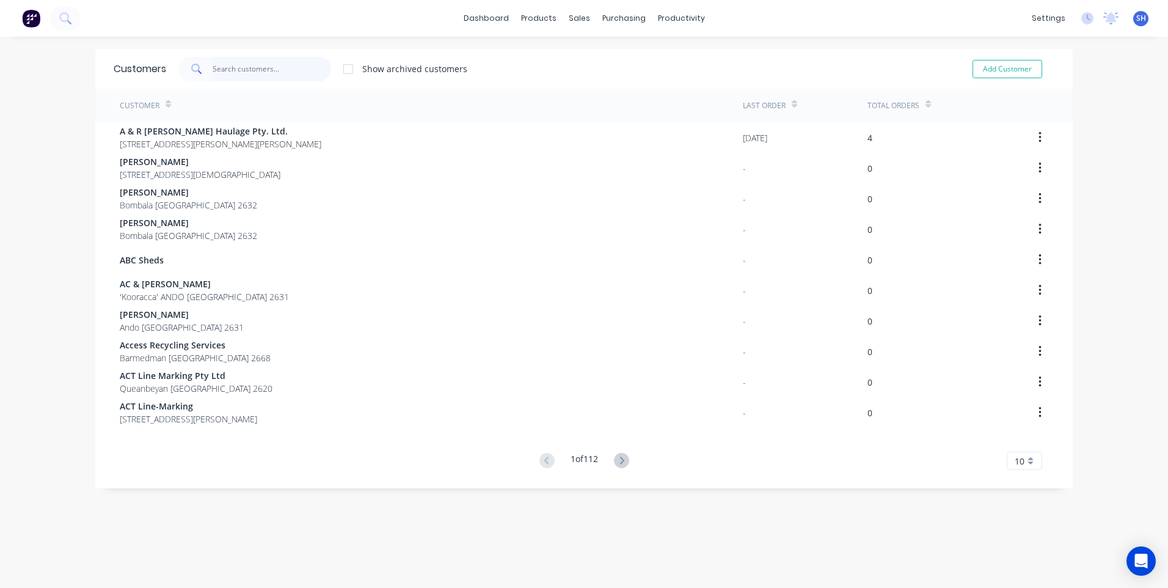
click at [233, 70] on input "text" at bounding box center [272, 69] width 119 height 24
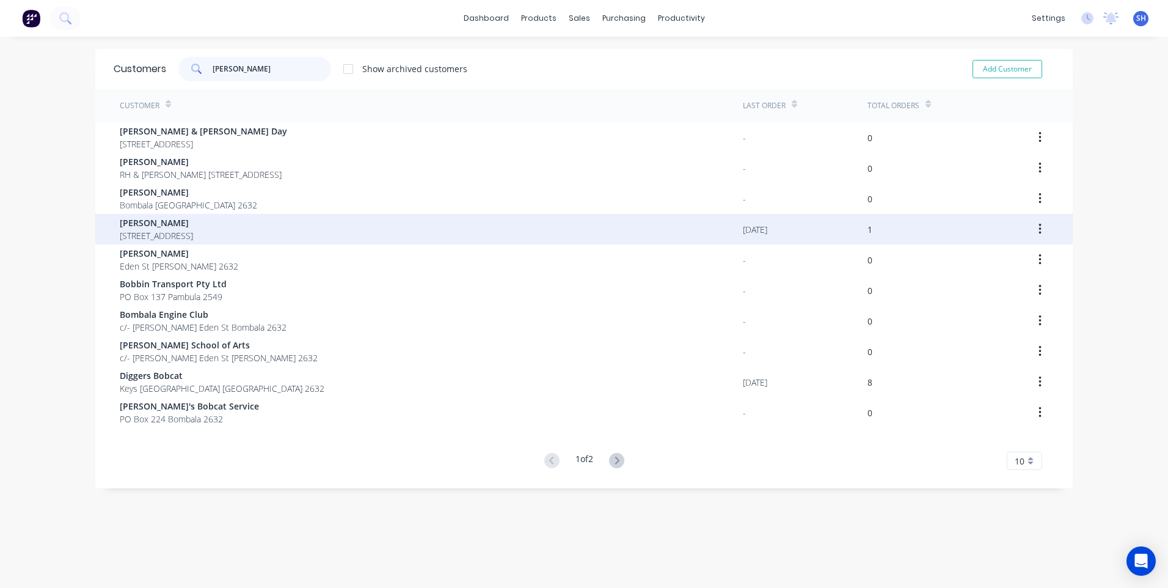
type input "bob"
click at [160, 230] on span "PO Box 22 Bombala New South Wales 2632" at bounding box center [156, 235] width 73 height 13
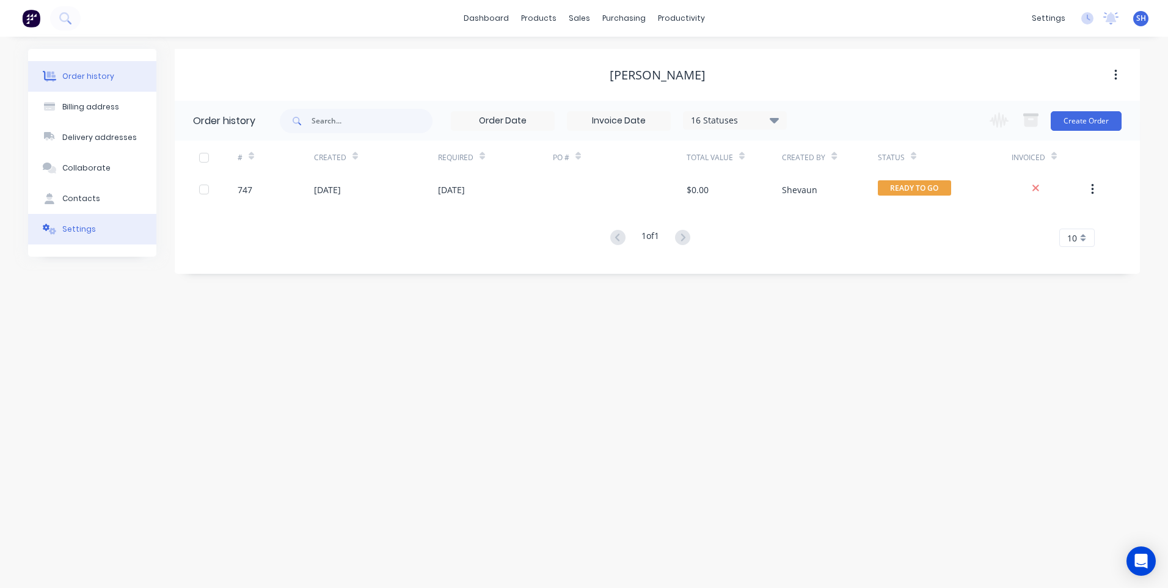
click at [70, 227] on div "Settings" at bounding box center [79, 229] width 34 height 11
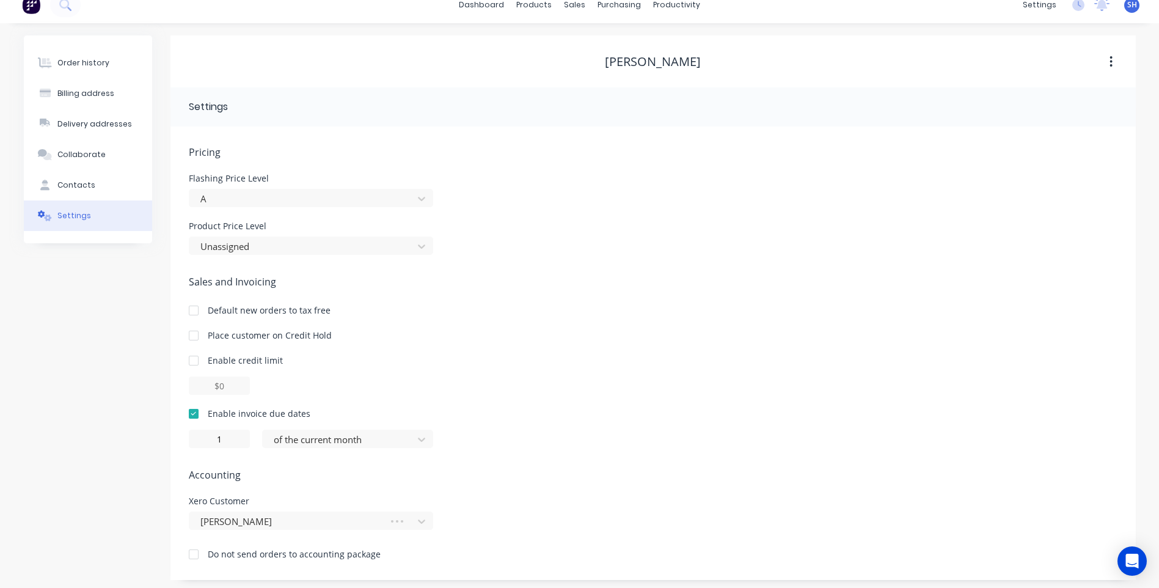
scroll to position [18, 0]
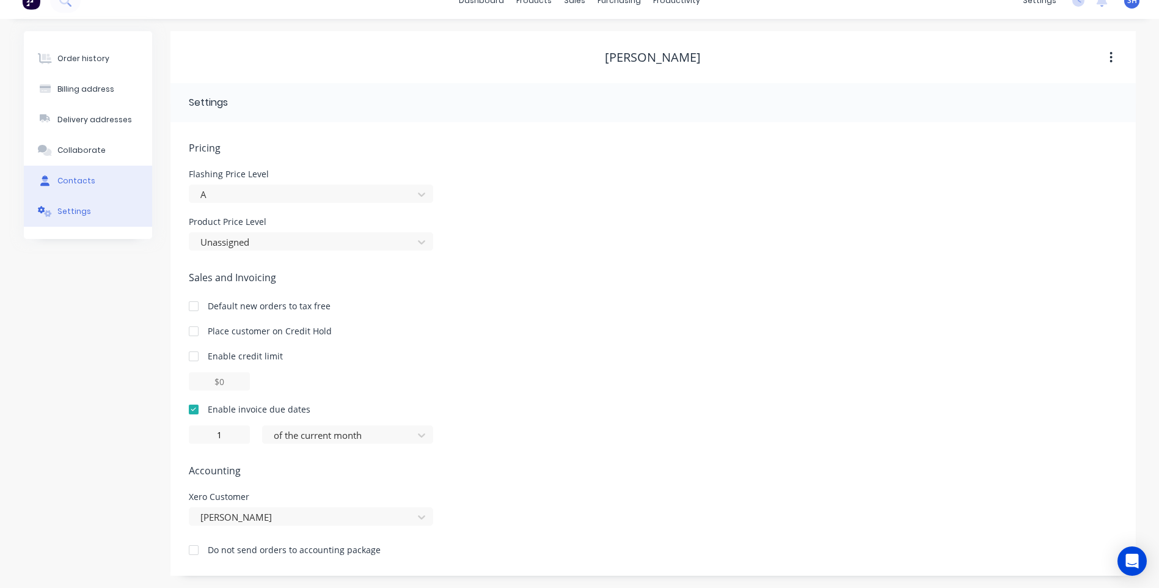
click at [84, 179] on div "Contacts" at bounding box center [76, 180] width 38 height 11
select select "AU"
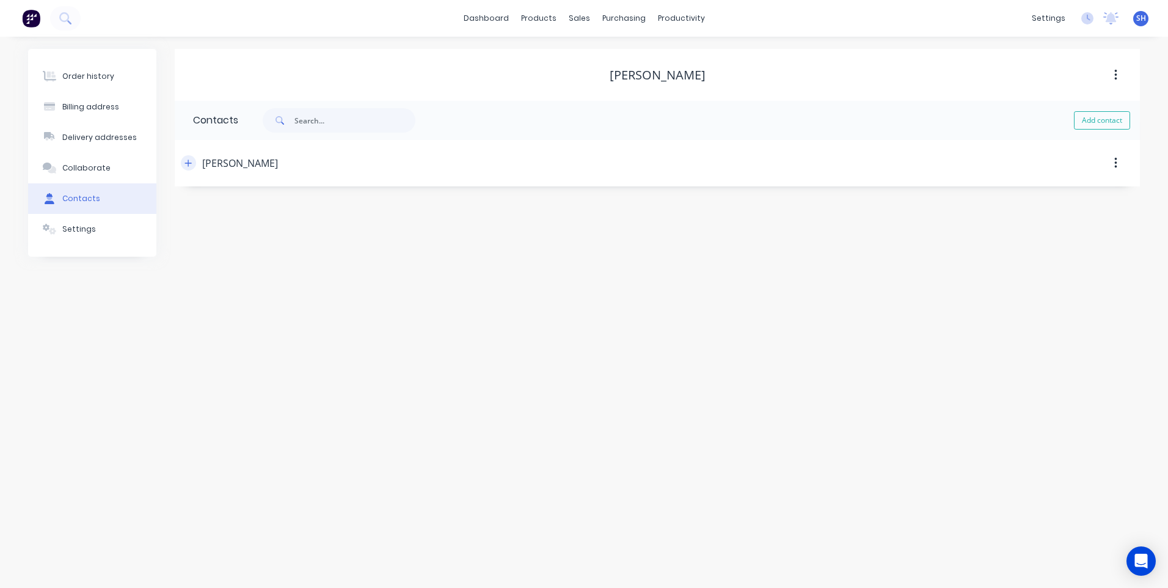
click at [186, 164] on icon "button" at bounding box center [187, 163] width 7 height 9
drag, startPoint x: 302, startPoint y: 308, endPoint x: 211, endPoint y: 309, distance: 91.0
click at [211, 309] on div "International Afghanistan Åland Islands Albania Algeria American Samoa Andorra …" at bounding box center [293, 305] width 200 height 18
click at [243, 352] on input "tel" at bounding box center [306, 353] width 147 height 14
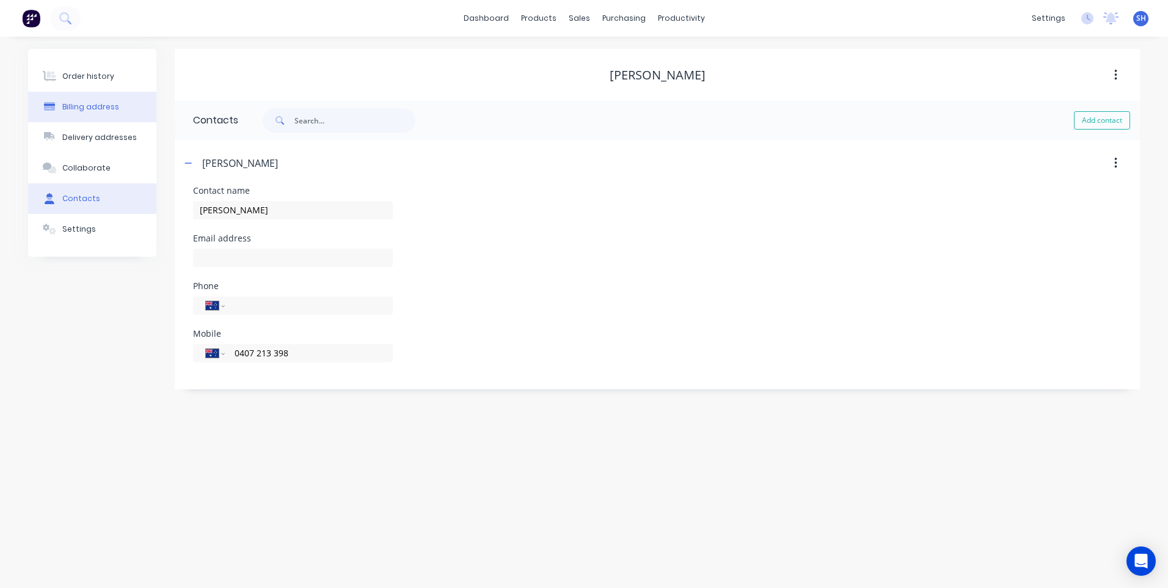
type input "0407 213 398"
click at [97, 100] on button "Billing address" at bounding box center [92, 107] width 128 height 31
select select "AU"
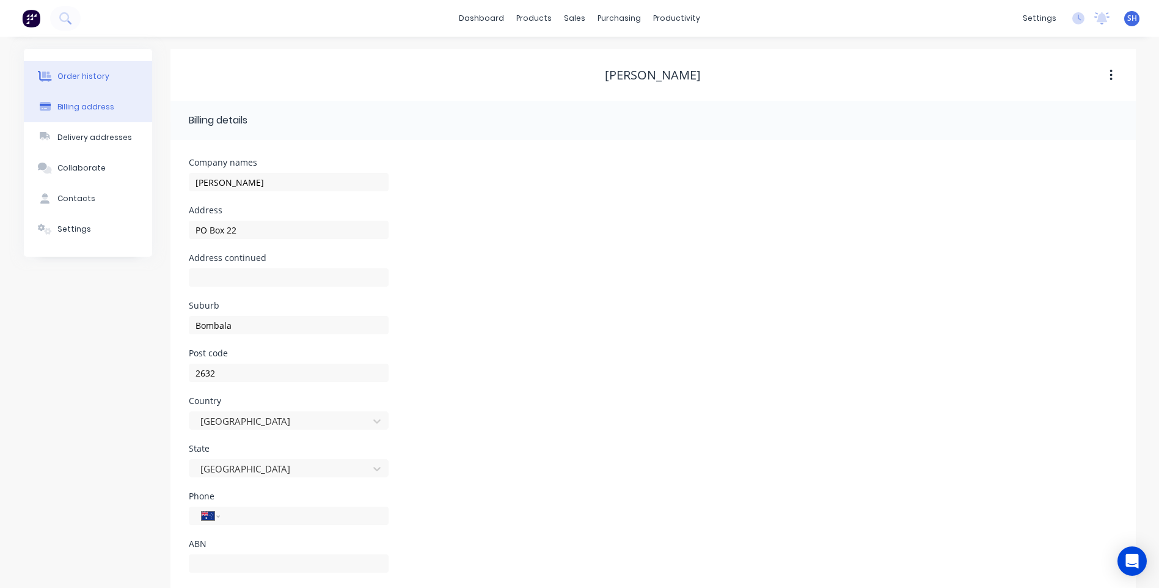
click at [89, 75] on div "Order history" at bounding box center [83, 76] width 52 height 11
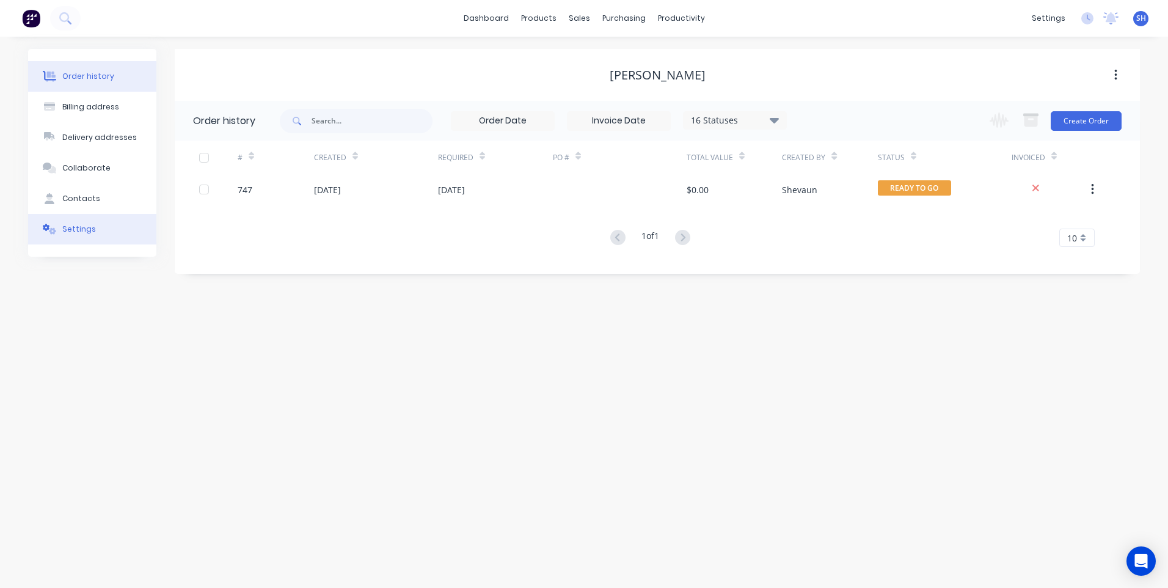
click at [80, 222] on button "Settings" at bounding box center [92, 229] width 128 height 31
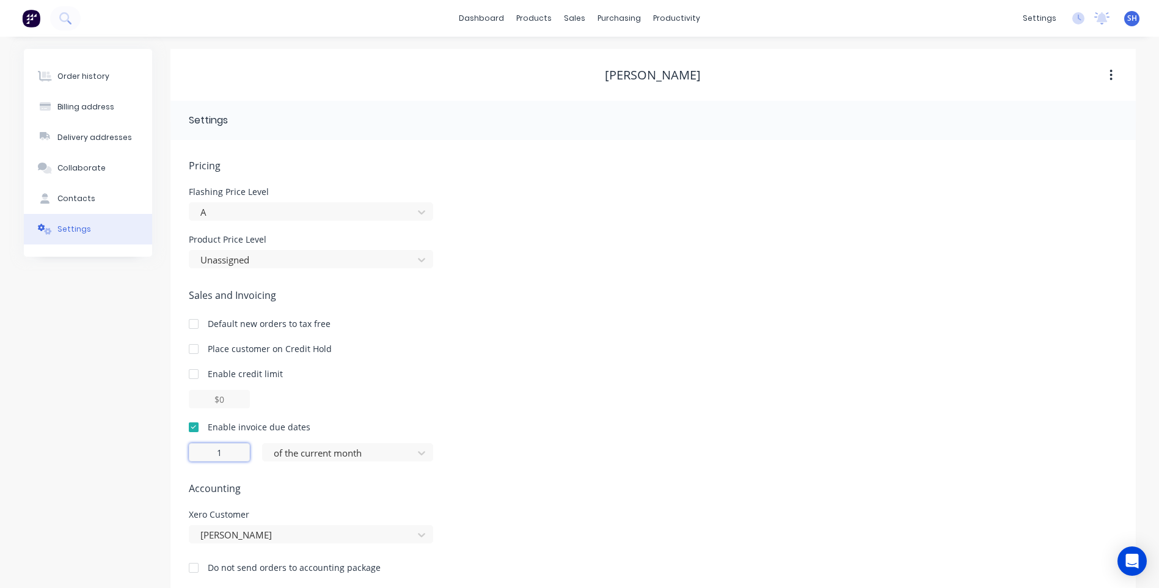
drag, startPoint x: 233, startPoint y: 450, endPoint x: 164, endPoint y: 445, distance: 69.2
click at [164, 445] on div "Order history Billing address Delivery addresses Collaborate Contacts Settings …" at bounding box center [580, 321] width 1112 height 544
type input "30"
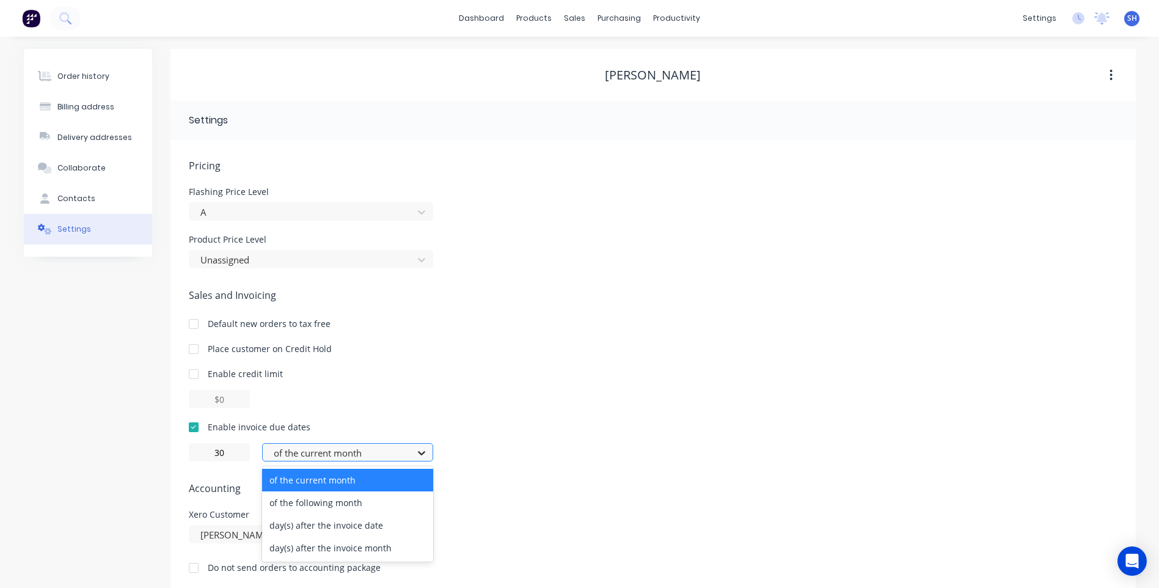
click at [419, 451] on icon at bounding box center [421, 453] width 12 height 12
click at [332, 503] on div "of the following month" at bounding box center [347, 502] width 171 height 23
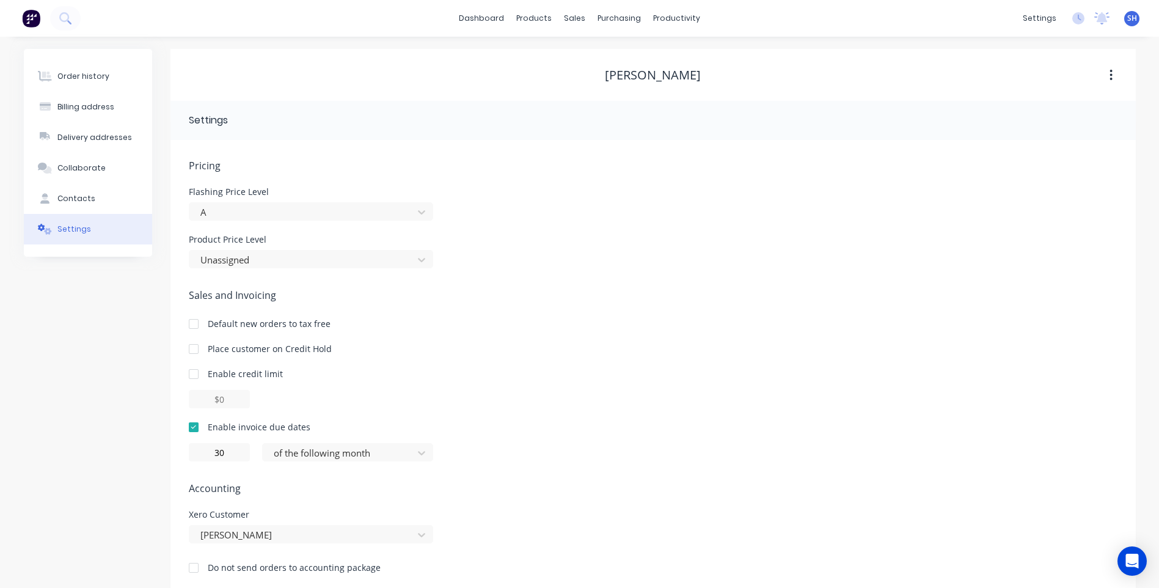
click at [481, 473] on div "Pricing Flashing Price Level A Product Price Level Unassigned Sales and Invoici…" at bounding box center [653, 375] width 929 height 435
click at [70, 71] on div "Order history" at bounding box center [83, 76] width 52 height 11
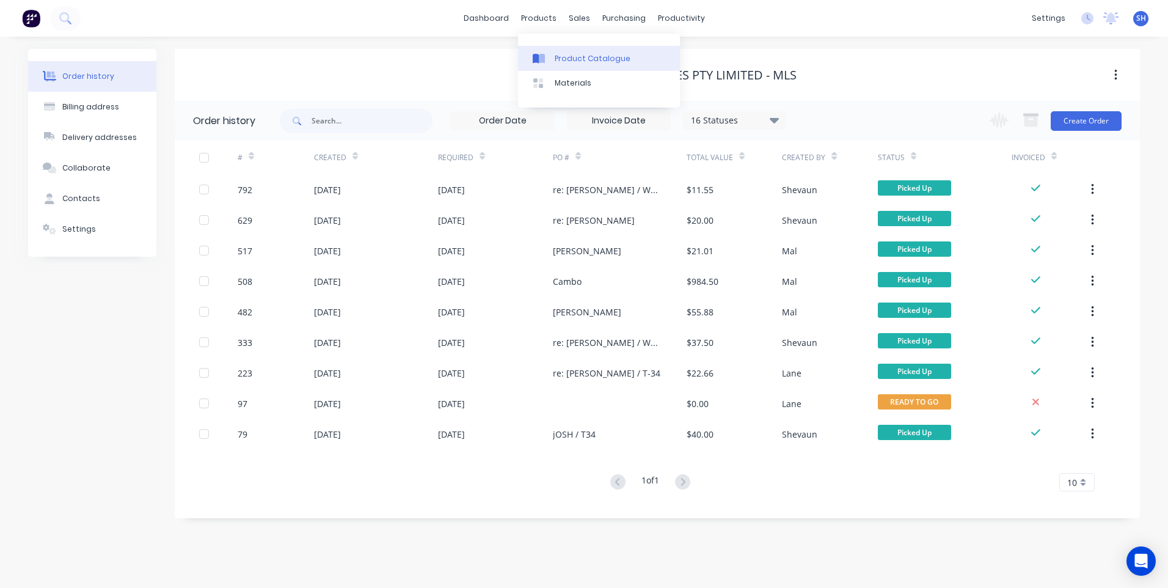
click at [583, 61] on div "Product Catalogue" at bounding box center [593, 58] width 76 height 11
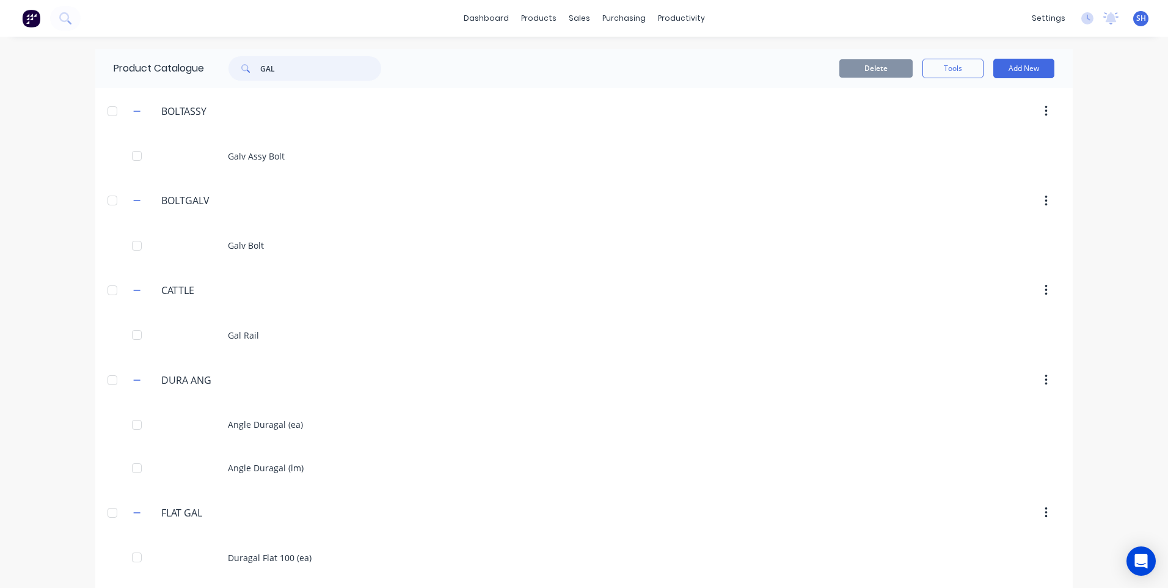
drag, startPoint x: 278, startPoint y: 71, endPoint x: 242, endPoint y: 70, distance: 36.0
click at [242, 70] on div "GAL" at bounding box center [304, 68] width 153 height 24
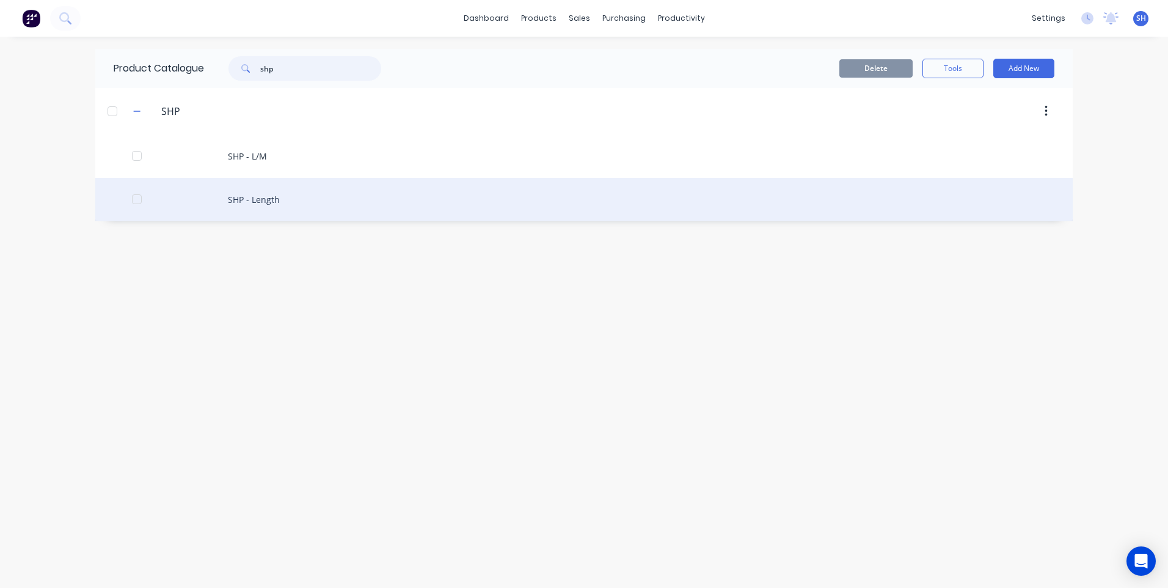
type input "shp"
click at [256, 191] on div "SHP - Length" at bounding box center [583, 199] width 977 height 43
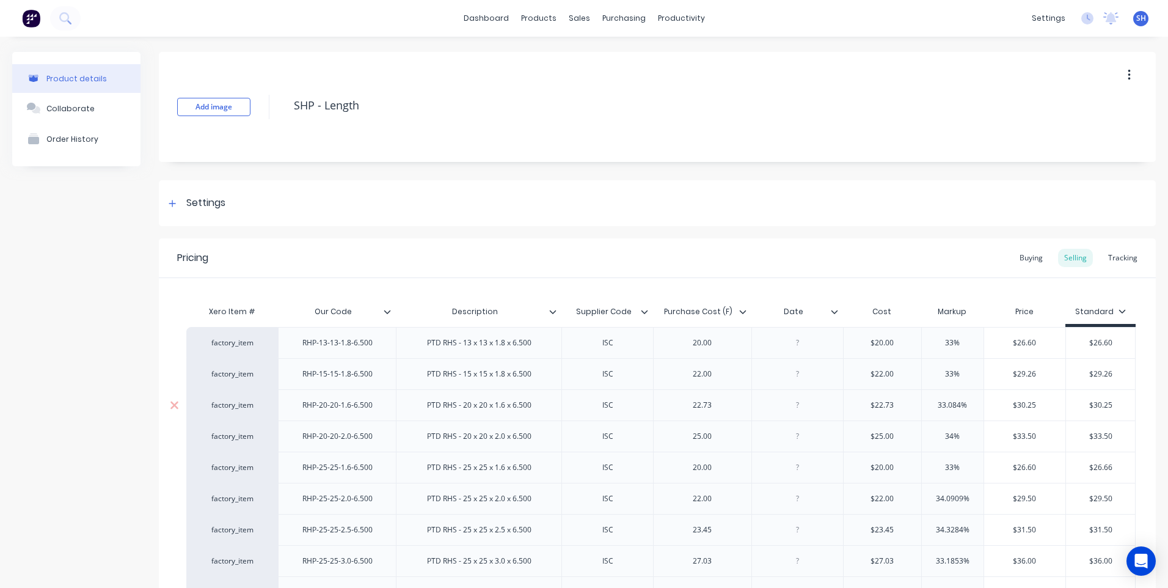
type textarea "x"
